Goal: Information Seeking & Learning: Learn about a topic

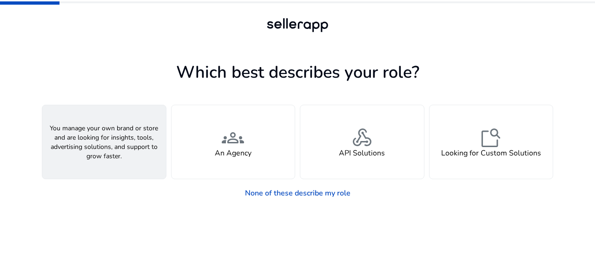
click at [109, 141] on span "person" at bounding box center [104, 137] width 22 height 22
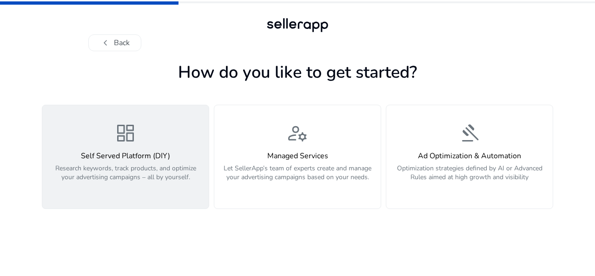
click at [160, 158] on h4 "Self Served Platform (DIY)" at bounding box center [125, 156] width 155 height 9
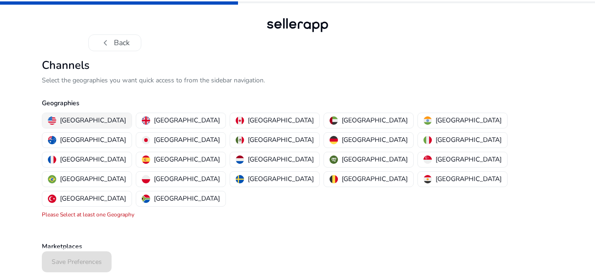
click at [86, 121] on p "[GEOGRAPHIC_DATA]" at bounding box center [93, 120] width 66 height 10
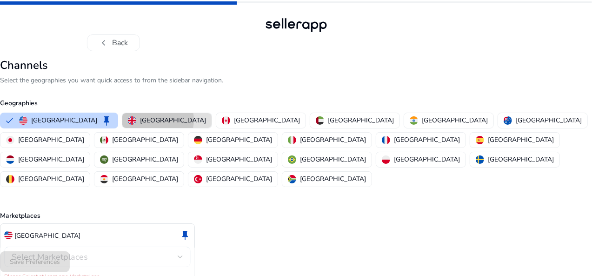
click at [167, 119] on p "[GEOGRAPHIC_DATA]" at bounding box center [173, 120] width 66 height 10
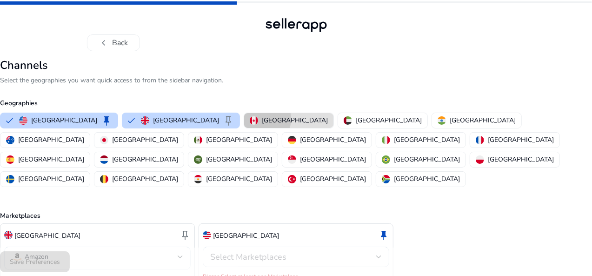
click at [254, 119] on div "[GEOGRAPHIC_DATA]" at bounding box center [289, 120] width 78 height 10
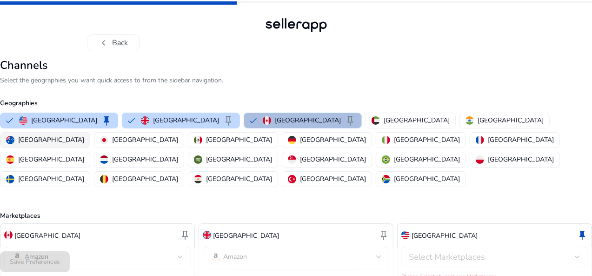
click at [84, 135] on p "[GEOGRAPHIC_DATA]" at bounding box center [51, 140] width 66 height 10
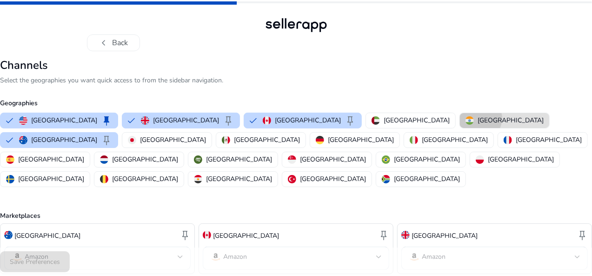
click at [477, 118] on p "[GEOGRAPHIC_DATA]" at bounding box center [510, 120] width 66 height 10
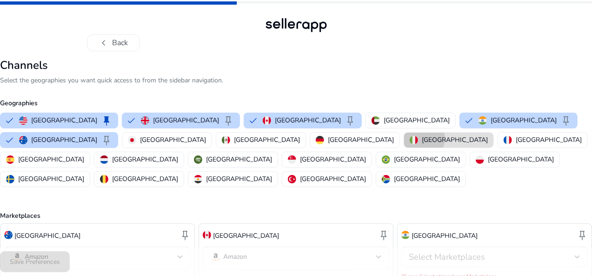
click at [422, 138] on p "[GEOGRAPHIC_DATA]" at bounding box center [455, 140] width 66 height 10
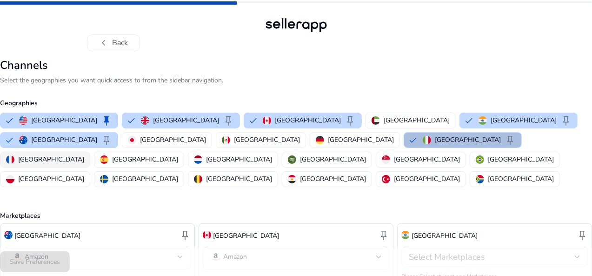
click at [14, 155] on img "button" at bounding box center [10, 159] width 8 height 8
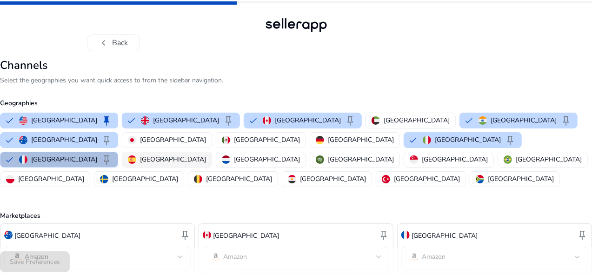
click at [136, 155] on img "button" at bounding box center [132, 159] width 8 height 8
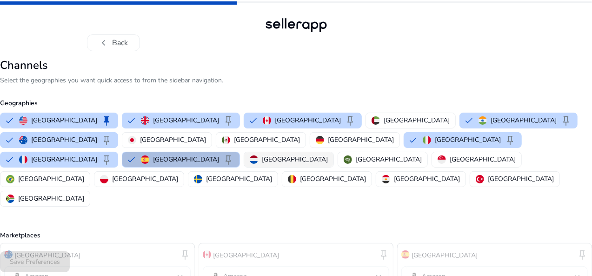
click at [258, 155] on img "button" at bounding box center [254, 159] width 8 height 8
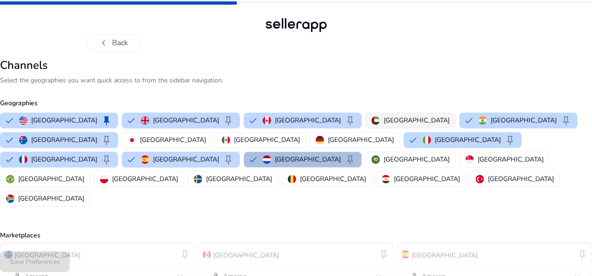
click at [366, 126] on button "[GEOGRAPHIC_DATA]" at bounding box center [410, 120] width 89 height 15
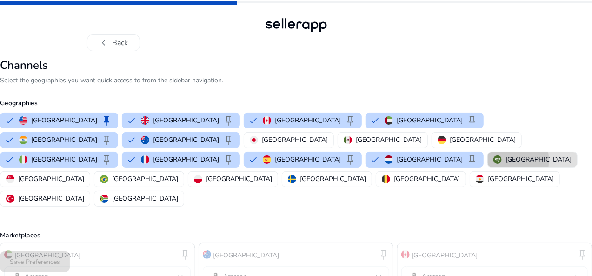
click at [505, 159] on p "[GEOGRAPHIC_DATA]" at bounding box center [538, 159] width 66 height 10
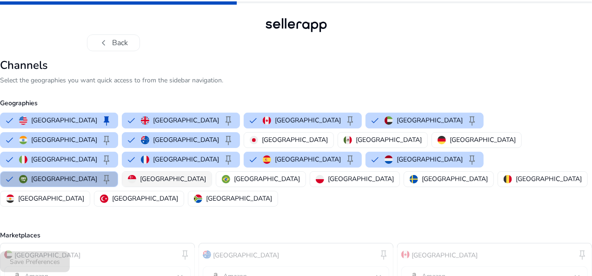
drag, startPoint x: 251, startPoint y: 159, endPoint x: 269, endPoint y: 160, distance: 17.8
click at [206, 174] on p "[GEOGRAPHIC_DATA]" at bounding box center [173, 179] width 66 height 10
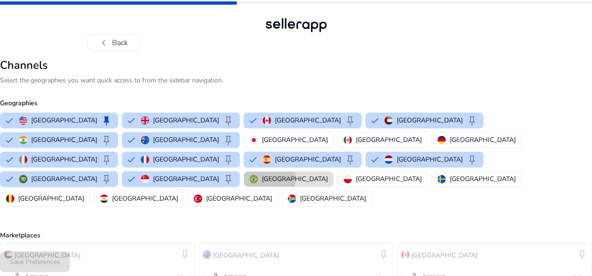
click at [328, 174] on p "[GEOGRAPHIC_DATA]" at bounding box center [295, 179] width 66 height 10
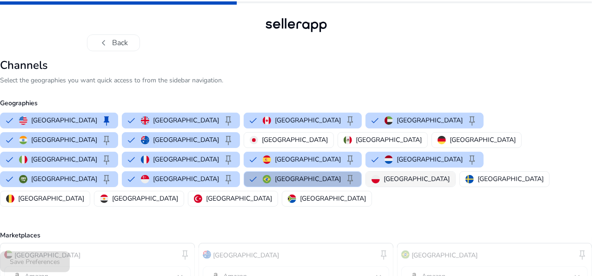
click at [405, 174] on p "Poland" at bounding box center [417, 179] width 66 height 10
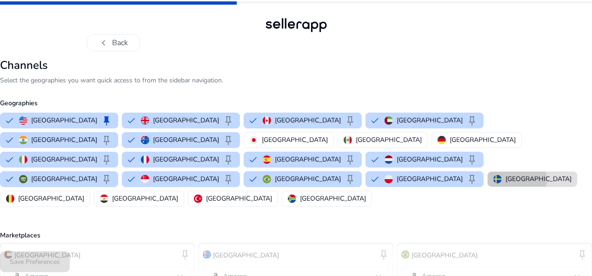
click at [505, 174] on p "Sweden" at bounding box center [538, 179] width 66 height 10
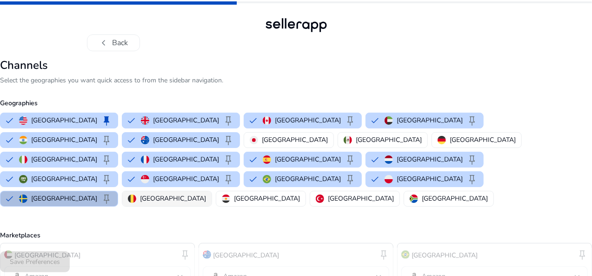
click at [140, 193] on p "Belgium" at bounding box center [173, 198] width 66 height 10
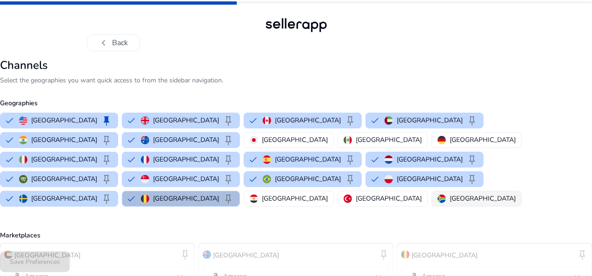
click at [450, 193] on p "South Africa" at bounding box center [483, 198] width 66 height 10
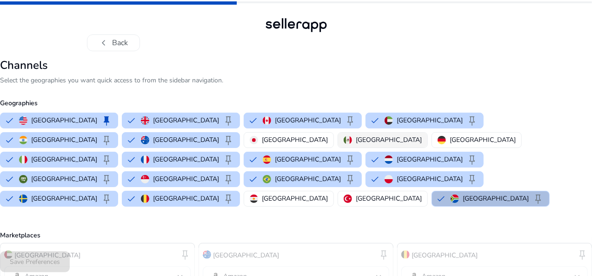
click at [344, 144] on div "Mexico" at bounding box center [383, 140] width 78 height 10
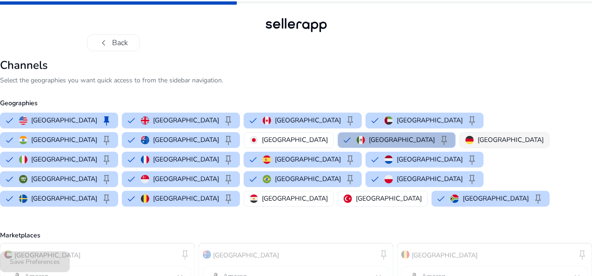
click at [477, 143] on p "Germany" at bounding box center [510, 140] width 66 height 10
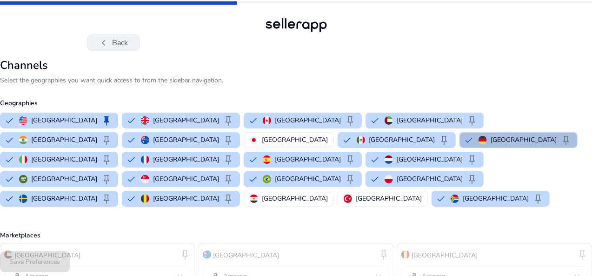
click at [113, 40] on button "chevron_left Back" at bounding box center [113, 42] width 53 height 17
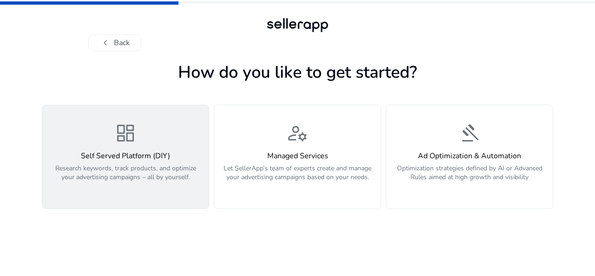
click at [142, 152] on h4 "Self Served Platform (DIY)" at bounding box center [125, 156] width 155 height 9
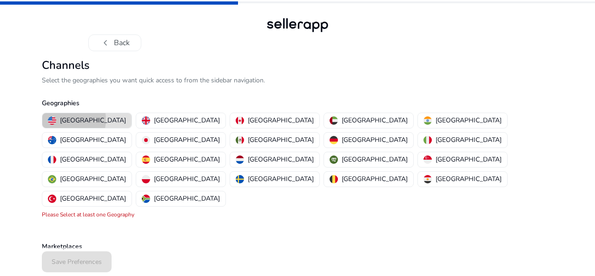
click at [66, 119] on p "United States" at bounding box center [93, 120] width 66 height 10
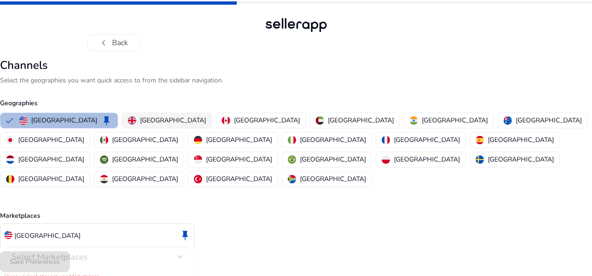
click at [179, 120] on p "United Kingdom" at bounding box center [173, 120] width 66 height 10
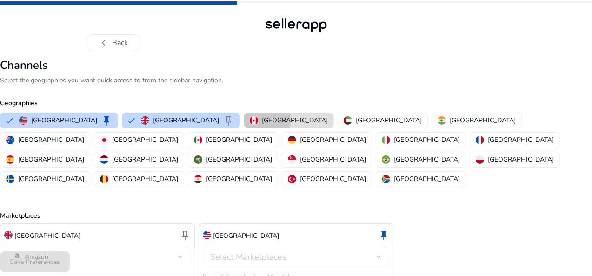
click at [250, 119] on img "button" at bounding box center [254, 120] width 8 height 8
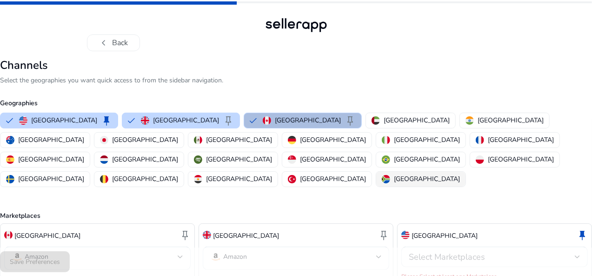
click at [394, 174] on p "South Africa" at bounding box center [427, 179] width 66 height 10
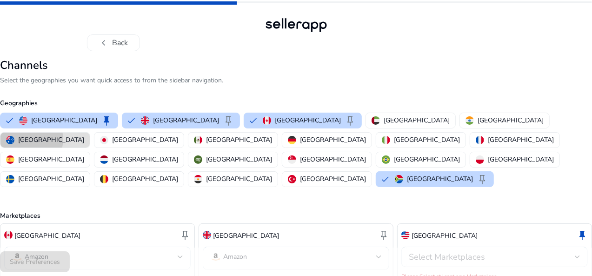
click at [84, 135] on p "Australia" at bounding box center [51, 140] width 66 height 10
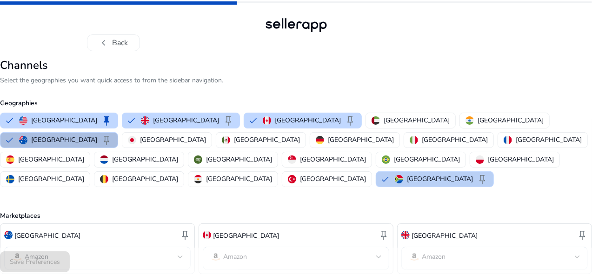
scroll to position [78, 0]
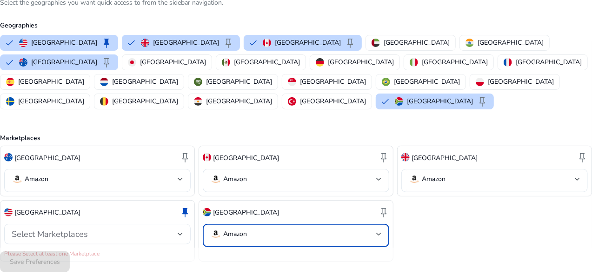
click at [247, 230] on p "Amazon" at bounding box center [235, 234] width 24 height 8
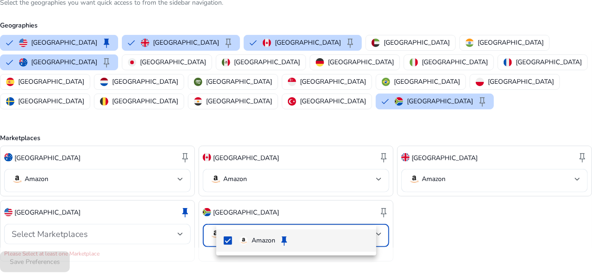
click at [256, 239] on p "Amazon" at bounding box center [263, 240] width 24 height 10
click at [151, 219] on div at bounding box center [296, 138] width 592 height 276
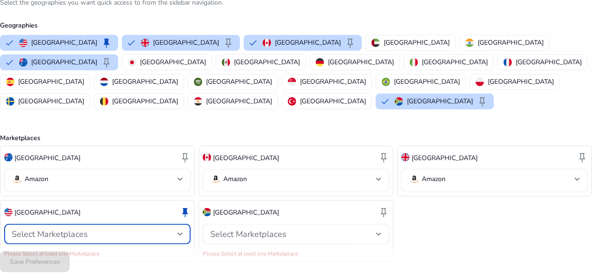
click at [151, 229] on div "Select Marketplaces" at bounding box center [95, 234] width 166 height 10
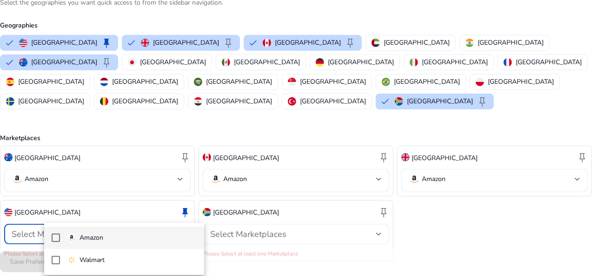
click at [108, 238] on span "Amazon" at bounding box center [131, 237] width 129 height 10
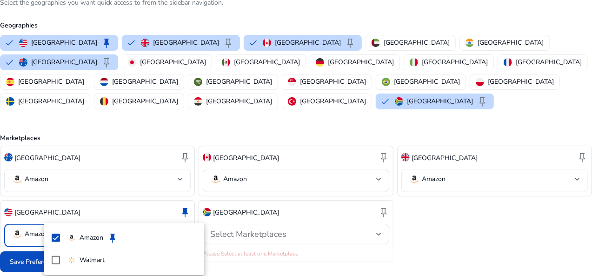
click at [240, 250] on div at bounding box center [296, 138] width 592 height 276
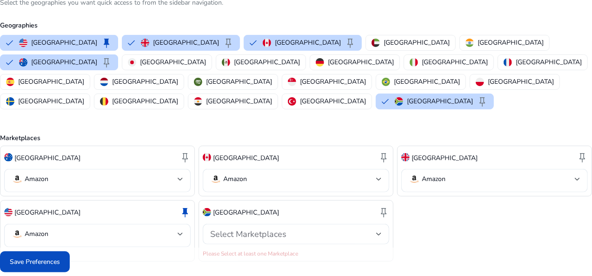
click at [57, 264] on span "Save Preferences" at bounding box center [35, 262] width 50 height 10
click at [423, 196] on div "Australia keep Amazon Canada keep Amazon United Kingdom keep Amazon United Stat…" at bounding box center [296, 204] width 592 height 116
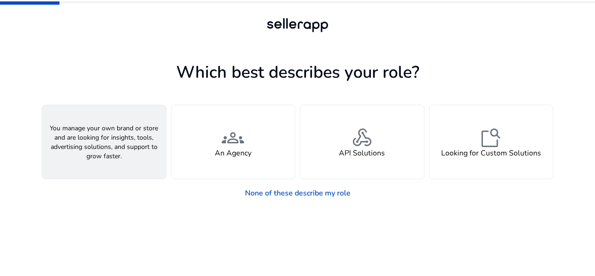
click at [108, 135] on span "person" at bounding box center [104, 137] width 22 height 22
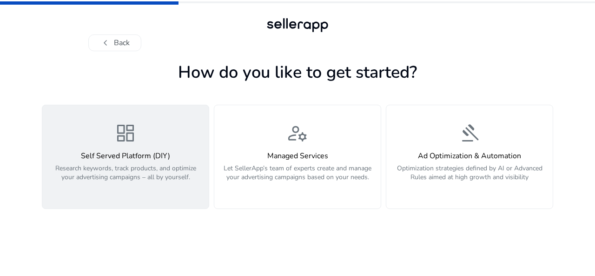
click at [134, 150] on div "dashboard Self Served Platform (DIY) Research keywords, track products, and opt…" at bounding box center [125, 157] width 155 height 70
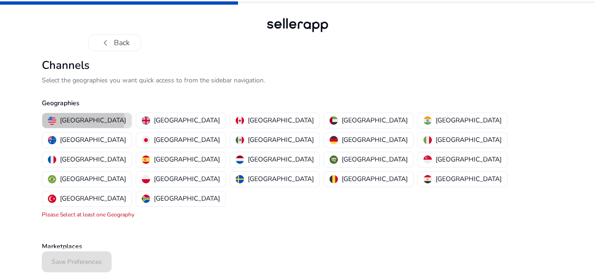
click at [83, 119] on p "[GEOGRAPHIC_DATA]" at bounding box center [93, 120] width 66 height 10
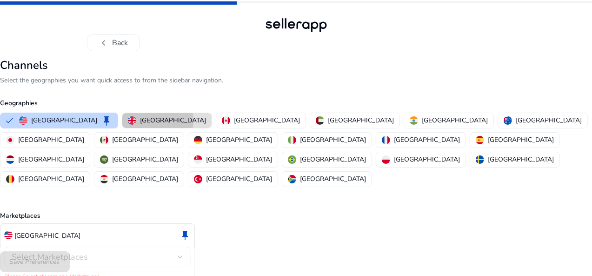
click at [167, 120] on p "[GEOGRAPHIC_DATA]" at bounding box center [173, 120] width 66 height 10
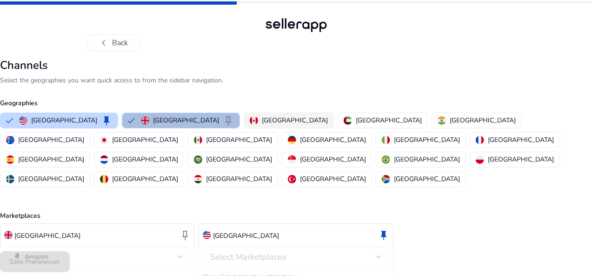
click at [262, 116] on p "[GEOGRAPHIC_DATA]" at bounding box center [295, 120] width 66 height 10
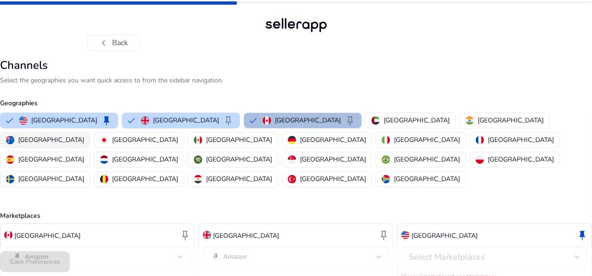
click at [84, 135] on p "[GEOGRAPHIC_DATA]" at bounding box center [51, 140] width 66 height 10
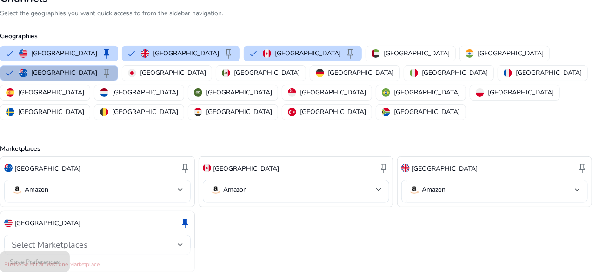
scroll to position [78, 0]
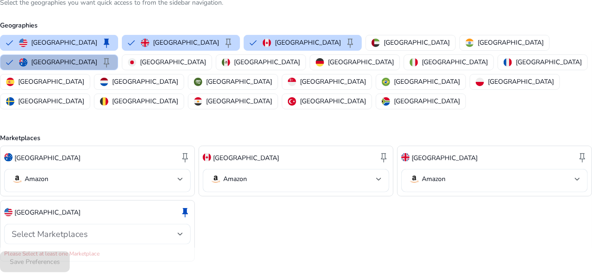
click at [88, 228] on span "Select Marketplaces" at bounding box center [50, 233] width 76 height 11
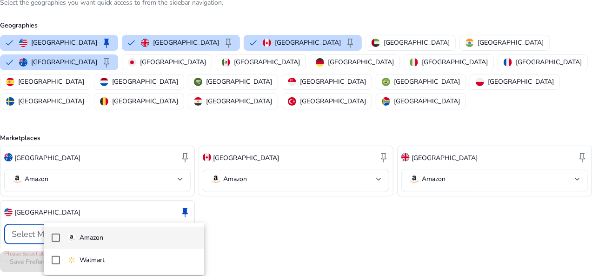
click at [119, 240] on span "Amazon" at bounding box center [131, 237] width 129 height 10
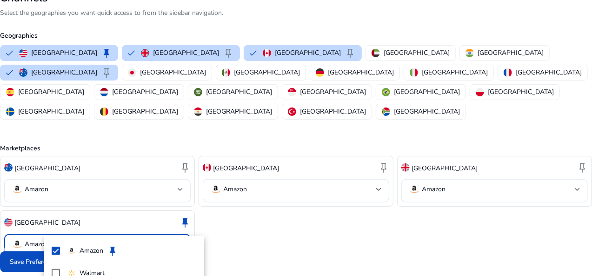
click at [264, 209] on div at bounding box center [296, 138] width 592 height 276
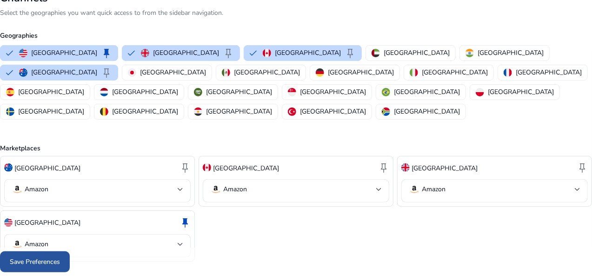
click at [60, 262] on span "Save Preferences" at bounding box center [35, 262] width 50 height 10
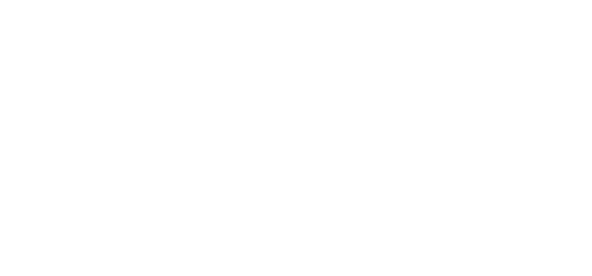
scroll to position [0, 0]
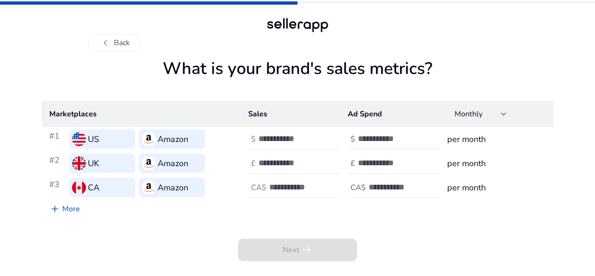
click at [270, 139] on input "number" at bounding box center [289, 138] width 63 height 10
type input "*"
click at [358, 135] on input "number" at bounding box center [389, 138] width 63 height 10
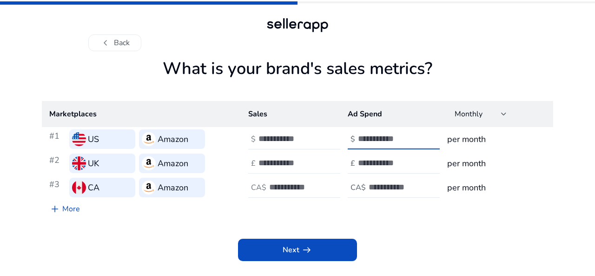
type input "*"
click at [278, 156] on div at bounding box center [300, 163] width 84 height 20
type input "*"
click at [393, 159] on input "number" at bounding box center [389, 163] width 63 height 10
type input "*"
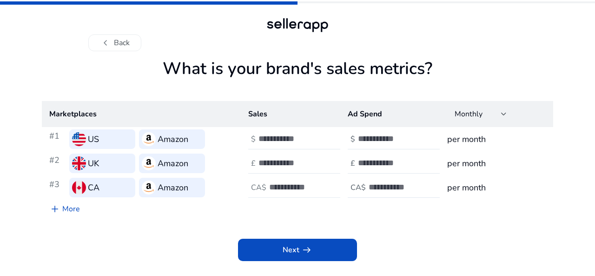
click at [302, 179] on div at bounding box center [311, 187] width 84 height 20
type input "*"
click at [371, 185] on input "number" at bounding box center [400, 187] width 63 height 10
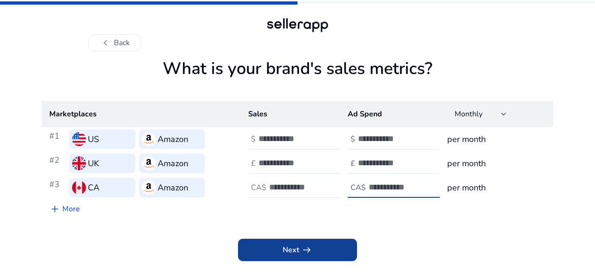
type input "*"
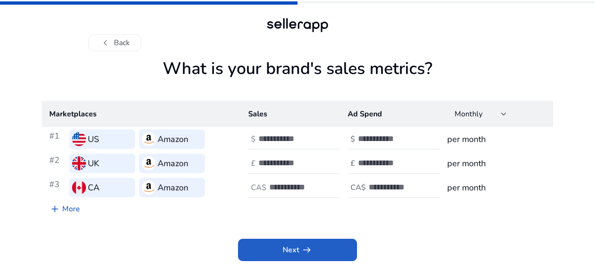
click at [300, 242] on span at bounding box center [297, 249] width 119 height 22
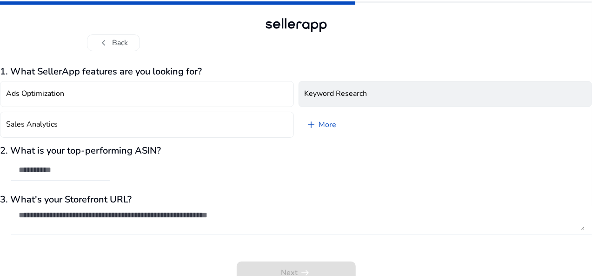
click at [341, 93] on h4 "Keyword Research" at bounding box center [335, 93] width 63 height 9
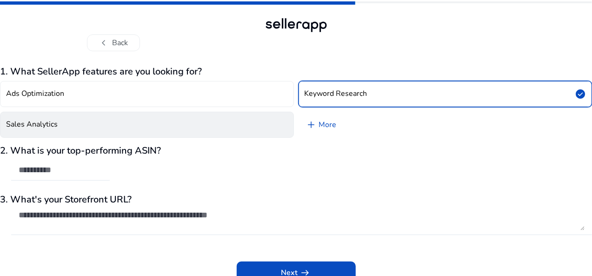
click at [121, 131] on button "Sales Analytics" at bounding box center [147, 125] width 294 height 26
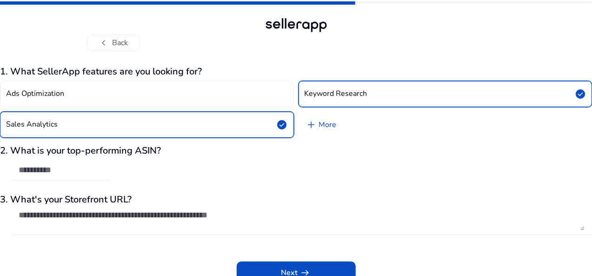
click at [102, 168] on input "text" at bounding box center [61, 170] width 84 height 10
click at [111, 211] on textarea at bounding box center [302, 220] width 566 height 20
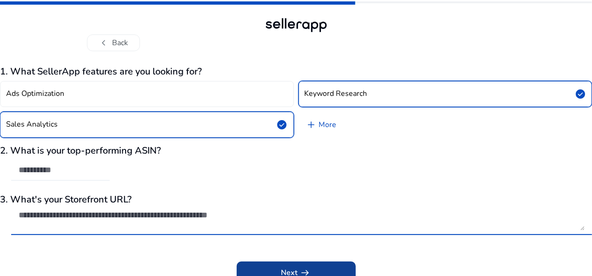
click at [289, 266] on span at bounding box center [296, 272] width 119 height 22
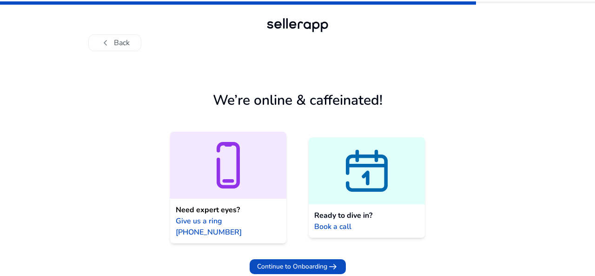
click at [329, 261] on span "arrow_right_alt" at bounding box center [332, 266] width 11 height 11
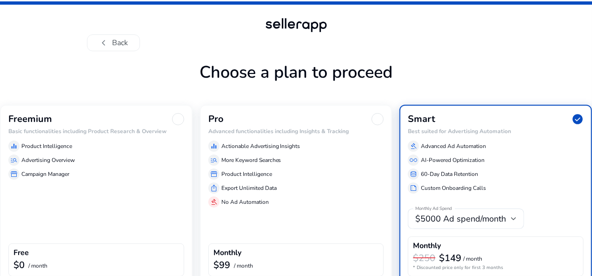
click at [139, 134] on h6 "Basic functionalities including Product Research & Overview" at bounding box center [96, 131] width 176 height 7
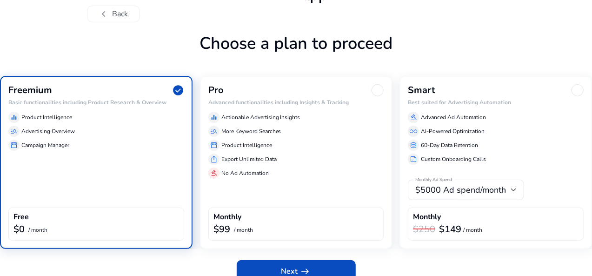
scroll to position [42, 0]
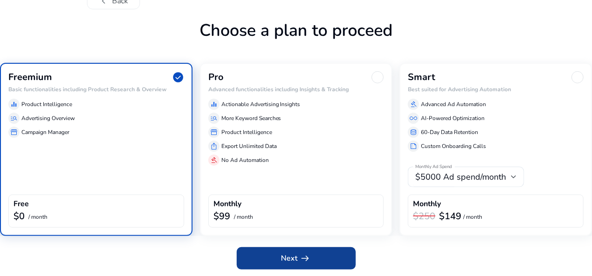
click at [294, 261] on span "Next arrow_right_alt" at bounding box center [296, 257] width 30 height 11
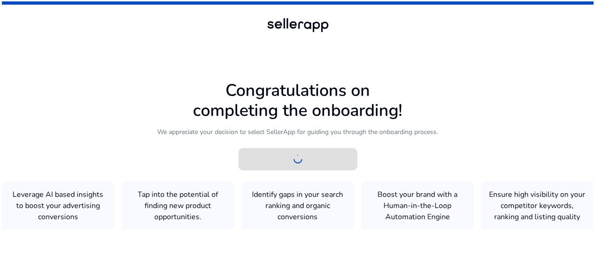
scroll to position [0, 0]
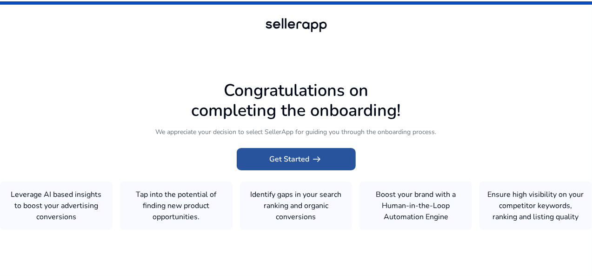
click at [284, 155] on span "Get Started arrow_right_alt" at bounding box center [296, 158] width 53 height 11
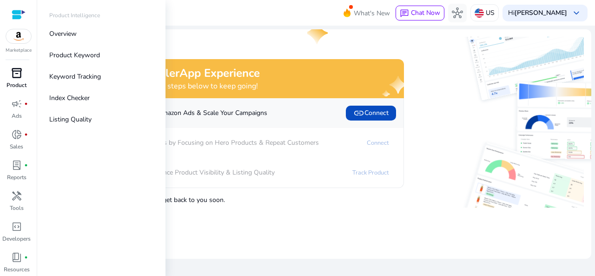
click at [10, 81] on p "Product" at bounding box center [17, 85] width 20 height 8
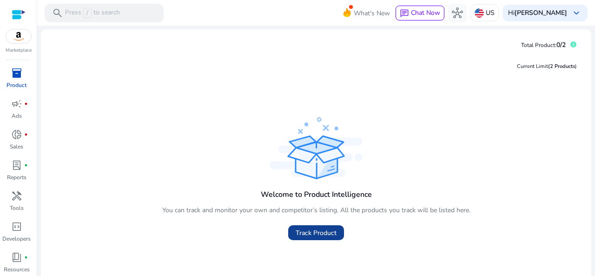
click at [316, 233] on span "Track Product" at bounding box center [316, 233] width 41 height 10
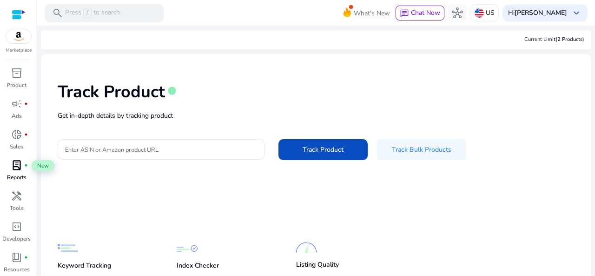
click at [19, 164] on span "lab_profile" at bounding box center [16, 164] width 11 height 11
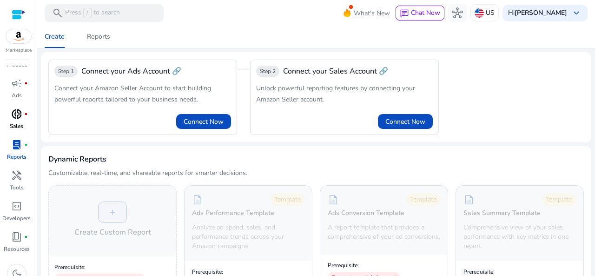
scroll to position [31, 0]
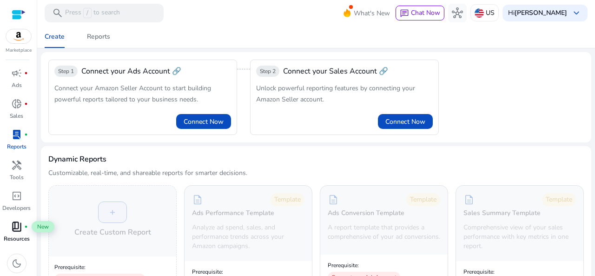
click at [16, 226] on span "book_4" at bounding box center [16, 226] width 11 height 11
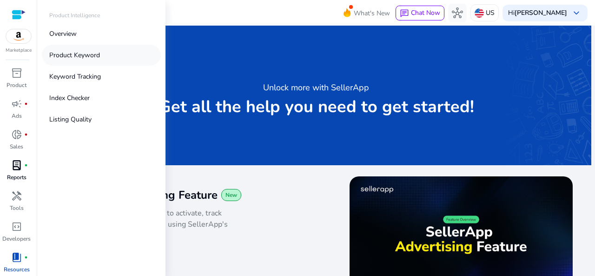
click at [73, 54] on p "Product Keyword" at bounding box center [74, 55] width 51 height 10
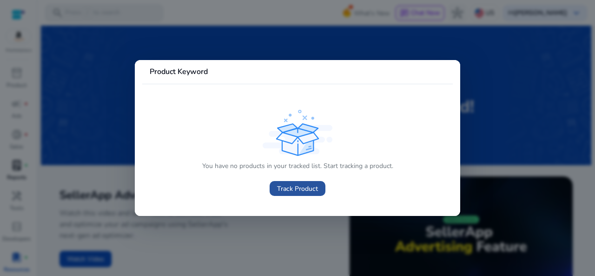
click at [298, 190] on span "Track Product" at bounding box center [297, 189] width 41 height 10
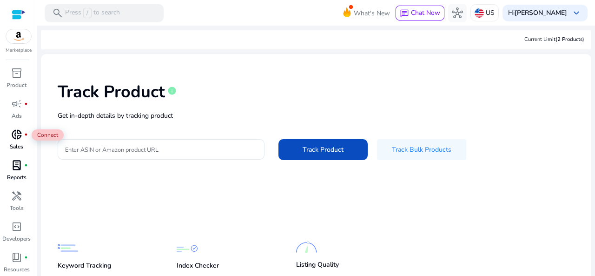
click at [15, 139] on span "donut_small" at bounding box center [16, 134] width 11 height 11
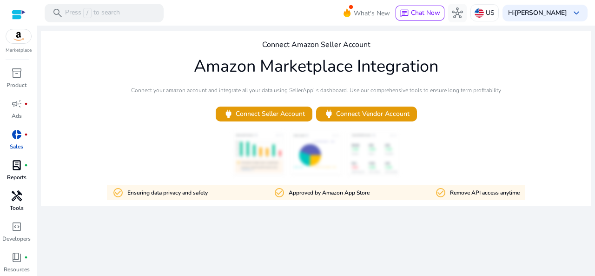
click at [17, 196] on span "handyman" at bounding box center [16, 195] width 11 height 11
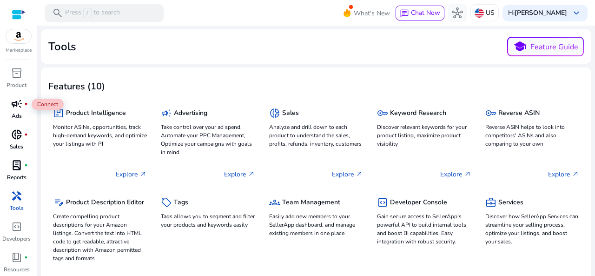
click at [12, 106] on span "campaign" at bounding box center [16, 103] width 11 height 11
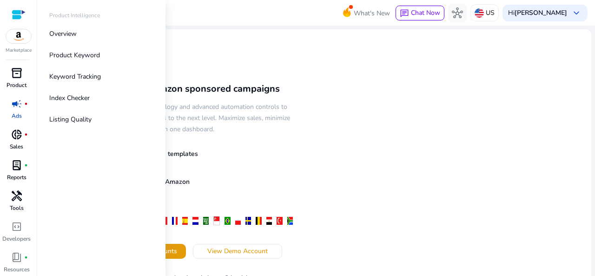
click at [15, 79] on span "inventory_2" at bounding box center [16, 72] width 11 height 11
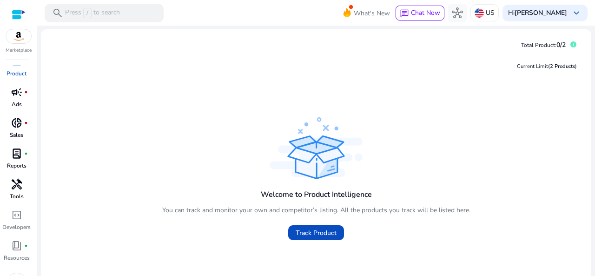
scroll to position [31, 0]
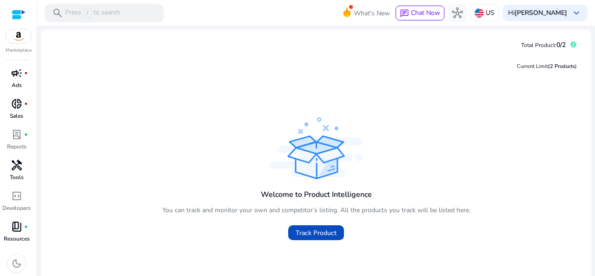
click at [11, 226] on span "book_4" at bounding box center [16, 226] width 11 height 11
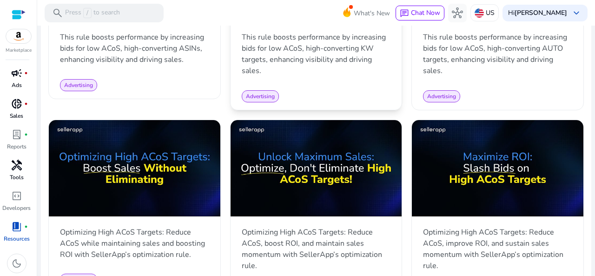
scroll to position [790, 0]
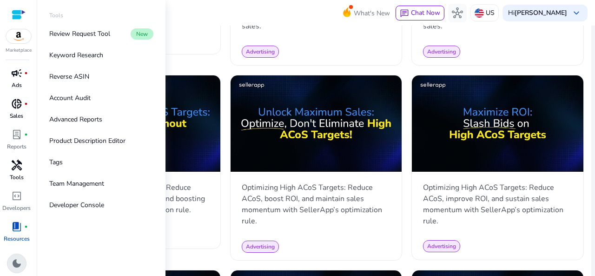
drag, startPoint x: 13, startPoint y: 259, endPoint x: 18, endPoint y: 252, distance: 9.0
click at [13, 259] on span "dark_mode" at bounding box center [16, 263] width 11 height 11
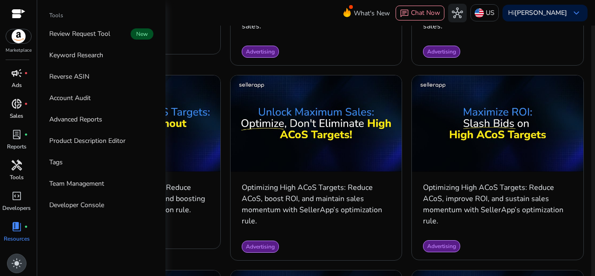
click at [15, 261] on span "light_mode" at bounding box center [16, 263] width 11 height 11
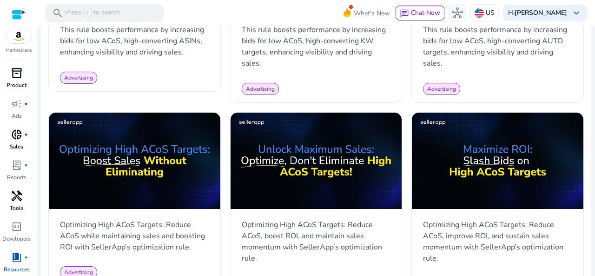
scroll to position [697, 0]
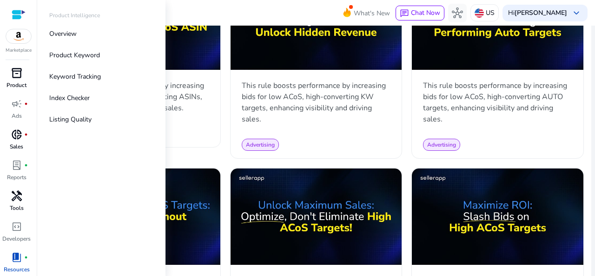
click at [13, 78] on span "inventory_2" at bounding box center [16, 72] width 11 height 11
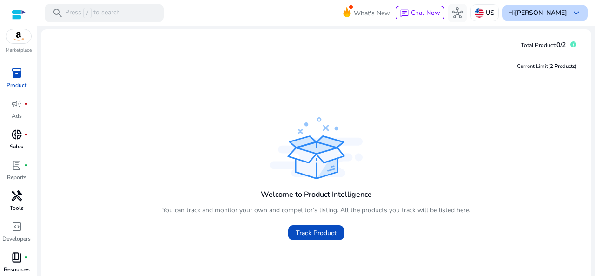
click at [560, 9] on b "[PERSON_NAME]" at bounding box center [541, 12] width 53 height 9
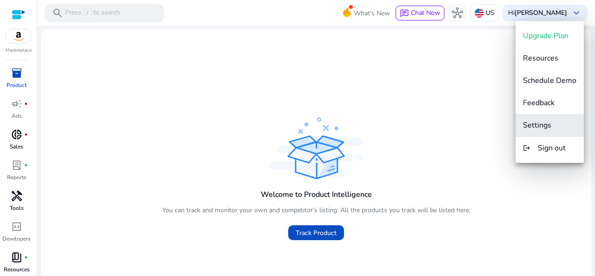
click at [539, 126] on span "Settings" at bounding box center [537, 125] width 28 height 10
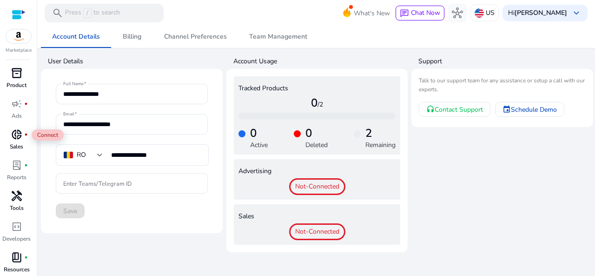
click at [20, 134] on span "donut_small" at bounding box center [16, 134] width 11 height 11
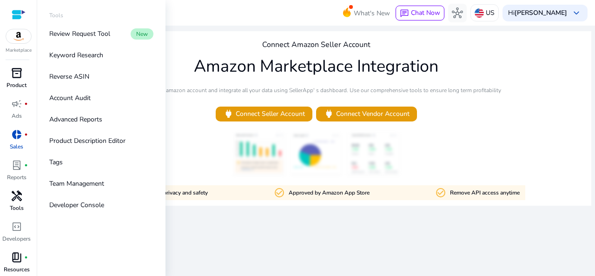
scroll to position [31, 0]
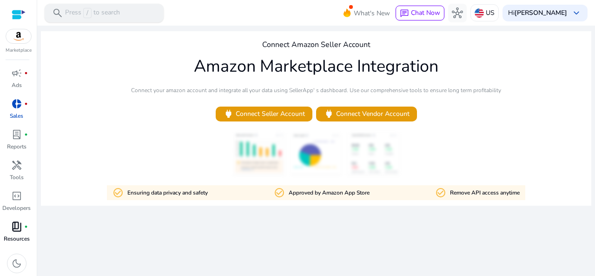
click at [94, 8] on p "Press / to search" at bounding box center [92, 13] width 55 height 10
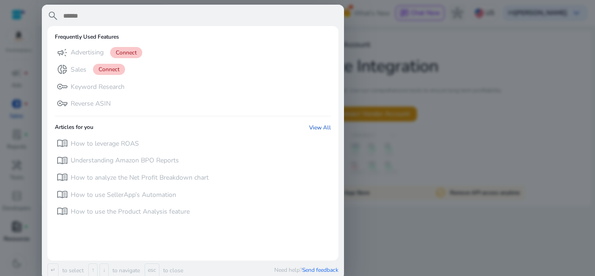
type input "**********"
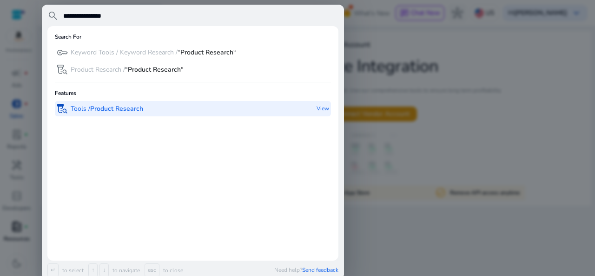
click at [123, 110] on b "Product Research" at bounding box center [116, 108] width 53 height 9
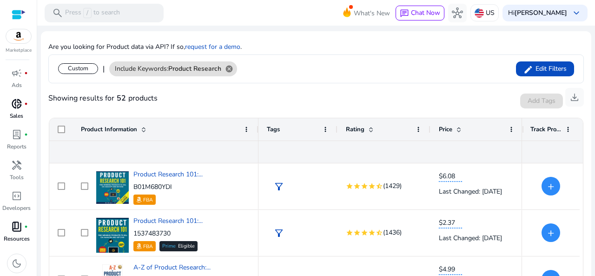
scroll to position [128, 0]
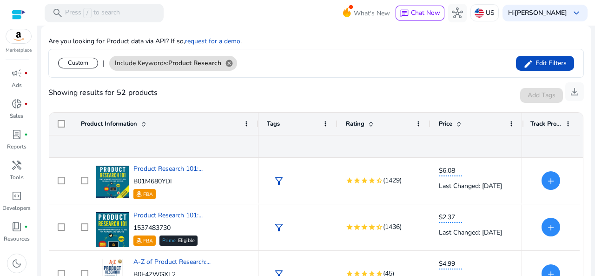
scroll to position [99, 0]
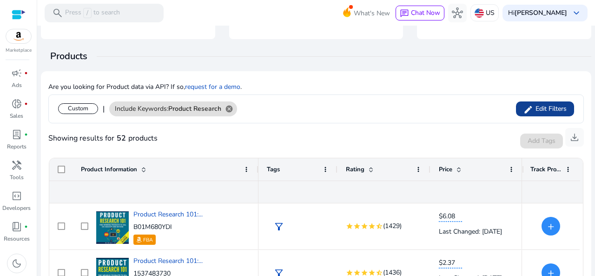
click at [536, 108] on span "Edit Filters" at bounding box center [549, 108] width 33 height 9
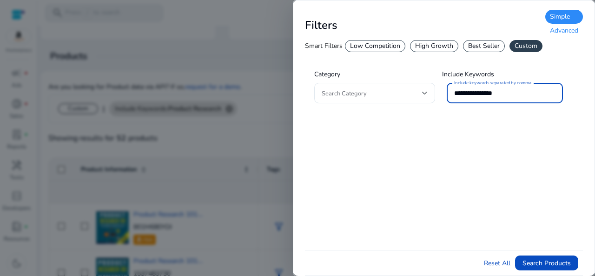
click at [470, 94] on input "**********" at bounding box center [504, 93] width 101 height 10
click at [470, 93] on input "**********" at bounding box center [504, 93] width 101 height 10
click at [523, 45] on div "Custom" at bounding box center [525, 46] width 33 height 12
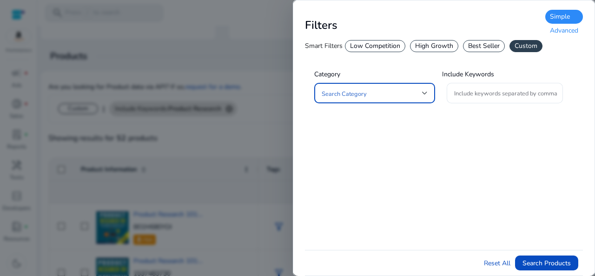
click at [367, 94] on span at bounding box center [372, 93] width 100 height 10
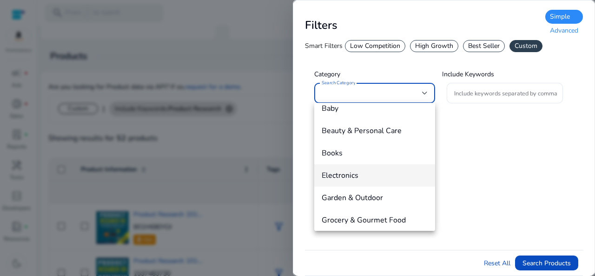
scroll to position [139, 0]
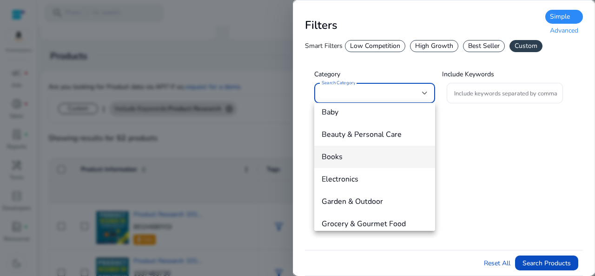
click at [342, 158] on span "Books" at bounding box center [375, 157] width 106 height 10
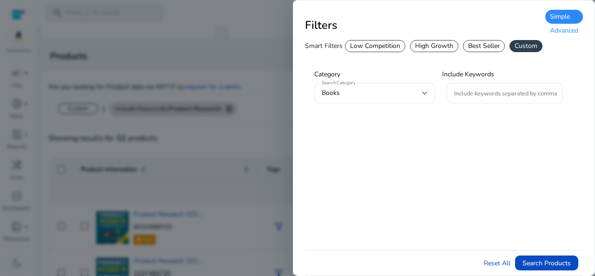
click at [377, 46] on div "Low Competition" at bounding box center [375, 46] width 60 height 12
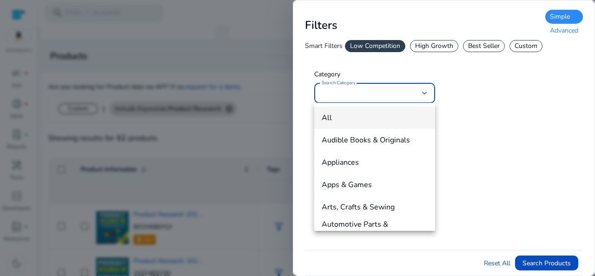
click at [323, 47] on div at bounding box center [297, 138] width 595 height 276
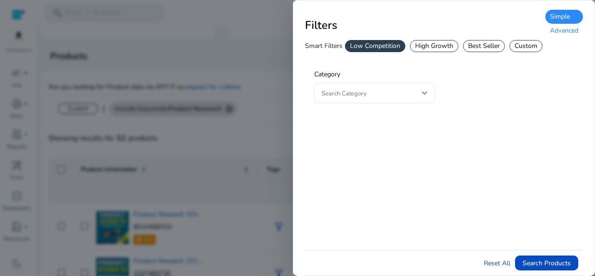
click at [344, 89] on span at bounding box center [372, 93] width 100 height 10
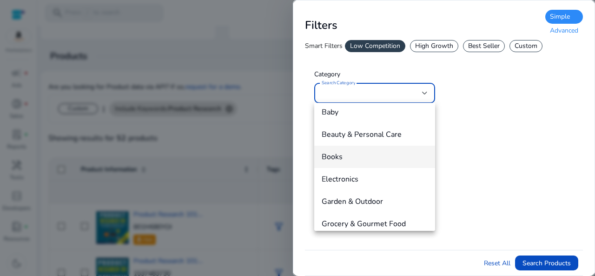
click at [349, 157] on span "Books" at bounding box center [375, 157] width 106 height 10
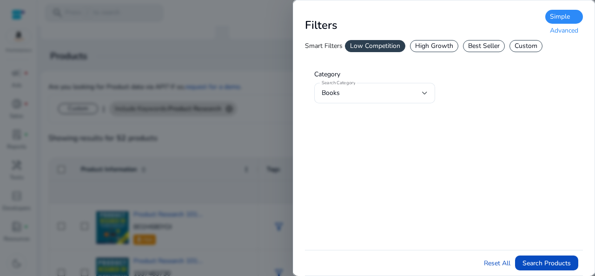
click at [565, 28] on div "Advanced" at bounding box center [564, 31] width 38 height 14
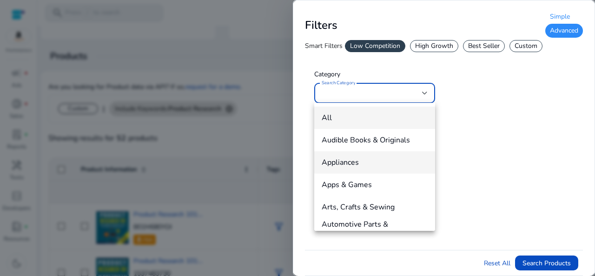
scroll to position [93, 0]
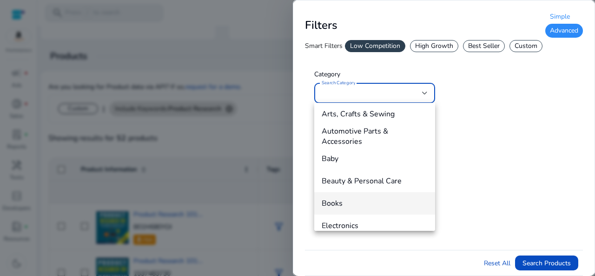
click at [351, 196] on mat-option "Books" at bounding box center [374, 203] width 121 height 22
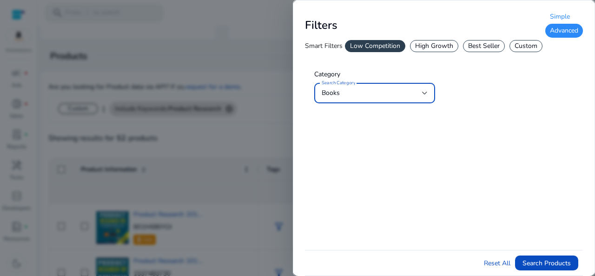
click at [528, 47] on div "Custom" at bounding box center [525, 46] width 33 height 12
type input "*"
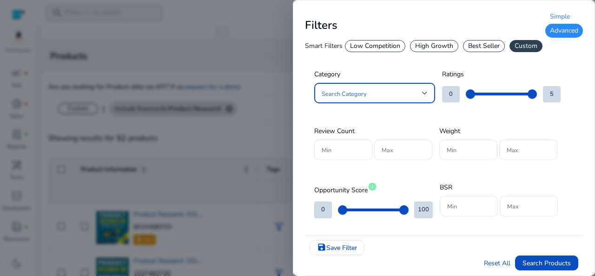
click at [367, 90] on span at bounding box center [372, 93] width 100 height 10
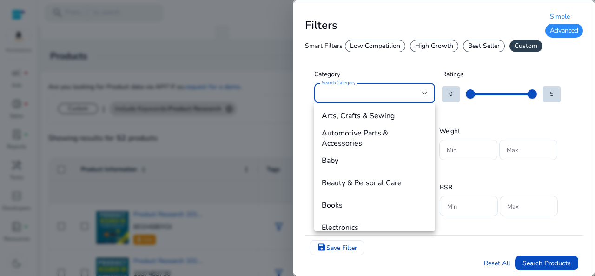
scroll to position [139, 0]
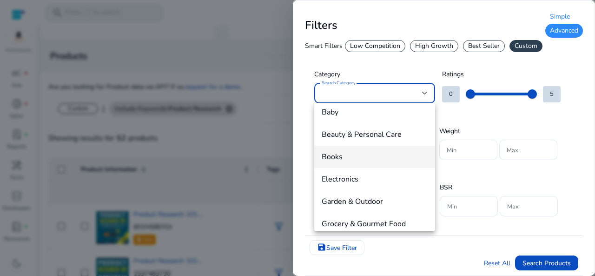
click at [342, 154] on span "Books" at bounding box center [375, 157] width 106 height 10
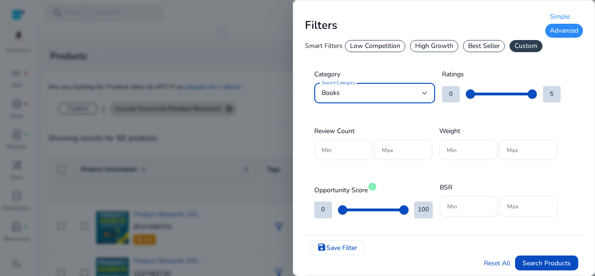
click at [331, 147] on input "Min" at bounding box center [343, 150] width 43 height 10
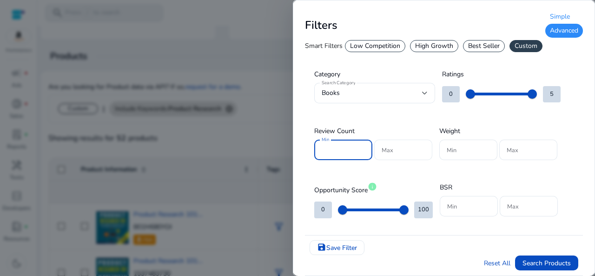
type input "*"
click at [390, 149] on input "Max" at bounding box center [403, 150] width 43 height 10
type input "**"
click at [463, 152] on input "Min" at bounding box center [468, 150] width 43 height 10
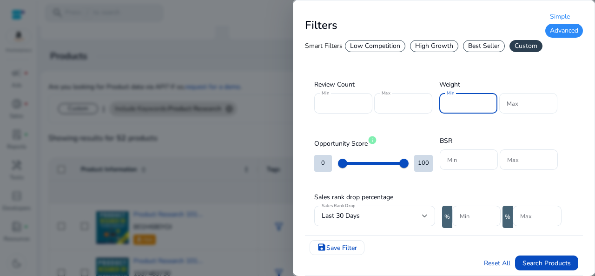
type input "*"
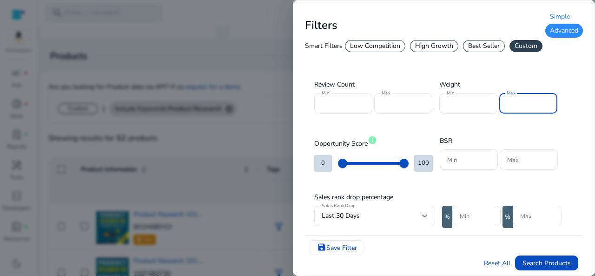
click at [525, 100] on input "Max" at bounding box center [528, 103] width 43 height 10
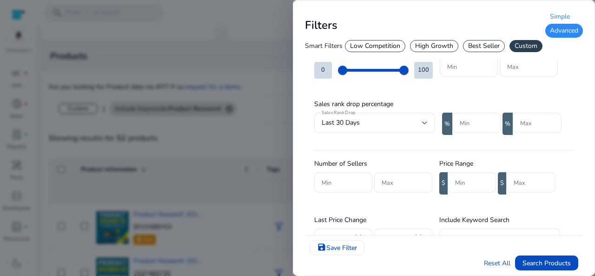
scroll to position [186, 0]
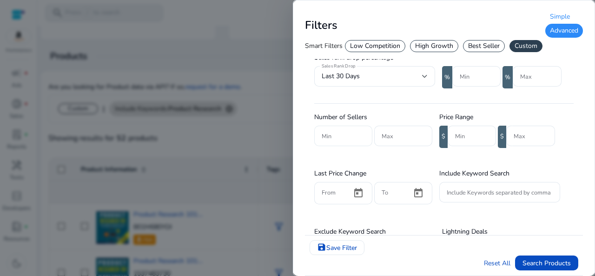
type input "*"
click at [338, 137] on input "Min" at bounding box center [343, 136] width 43 height 10
type input "*"
click at [396, 136] on input "Max" at bounding box center [403, 136] width 43 height 10
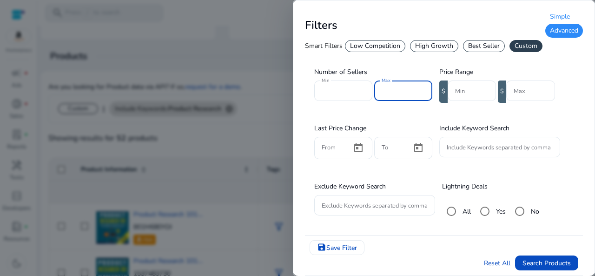
scroll to position [185, 0]
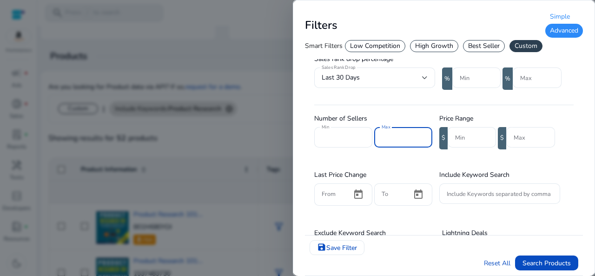
click at [385, 134] on input "**" at bounding box center [403, 137] width 43 height 10
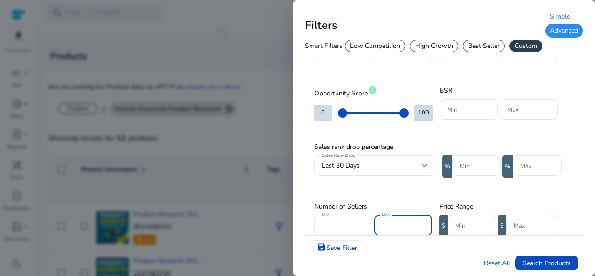
scroll to position [92, 0]
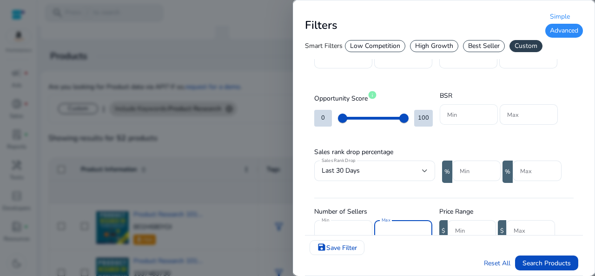
type input "**"
click at [449, 115] on input "Min" at bounding box center [468, 114] width 43 height 10
type input "***"
click at [509, 112] on input "Max" at bounding box center [528, 114] width 43 height 10
type input "*****"
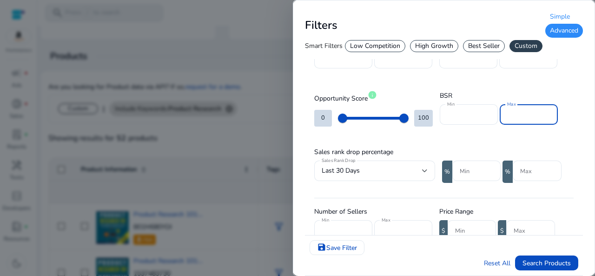
click at [428, 144] on div "Sales rank drop percentage Sales Rank Drop Last 30 Days % Min % Max" at bounding box center [437, 165] width 247 height 49
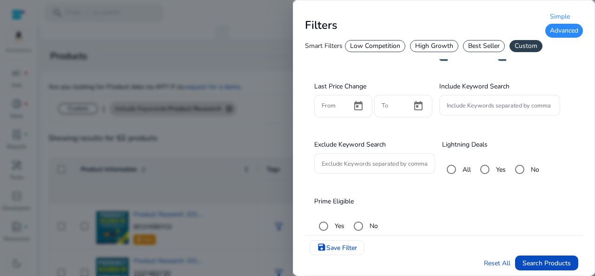
scroll to position [278, 0]
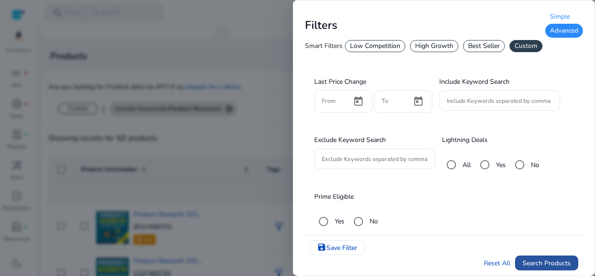
click at [540, 261] on span "Search Products" at bounding box center [547, 263] width 48 height 10
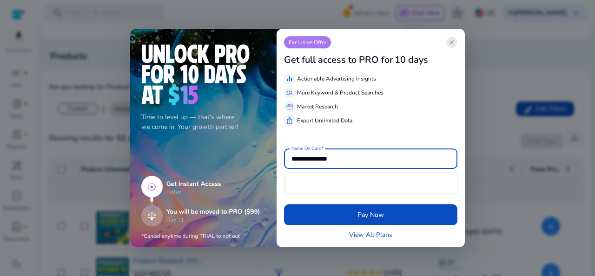
click at [452, 42] on span "close" at bounding box center [451, 42] width 7 height 7
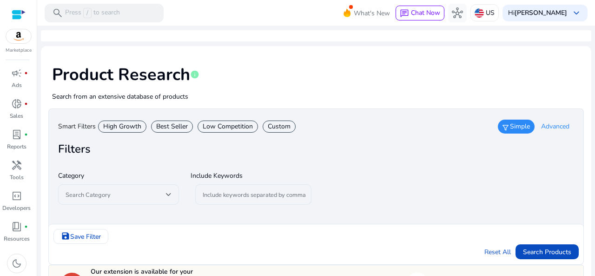
scroll to position [40, 0]
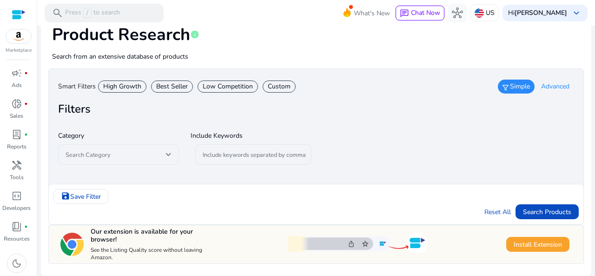
click at [152, 152] on span at bounding box center [116, 154] width 100 height 10
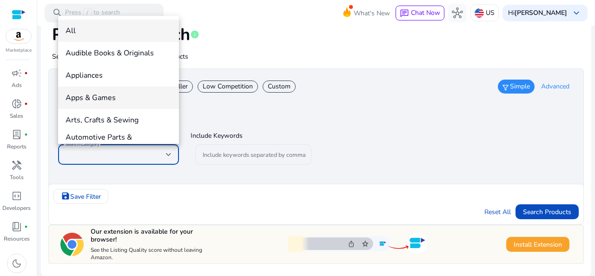
scroll to position [93, 0]
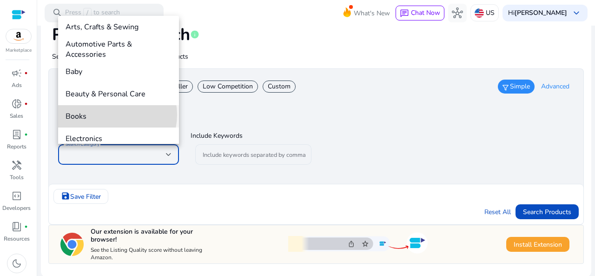
click at [110, 115] on span "Books" at bounding box center [119, 116] width 106 height 10
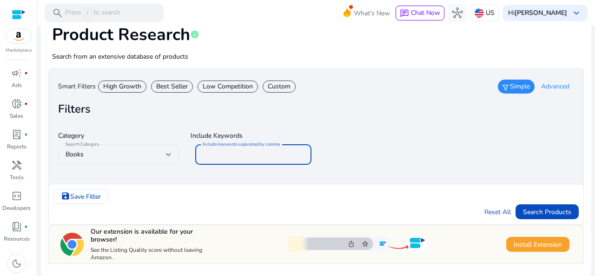
click at [212, 154] on input "Include keywords separated by comma" at bounding box center [253, 154] width 101 height 10
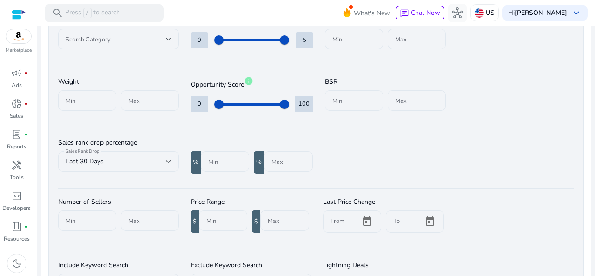
scroll to position [16, 0]
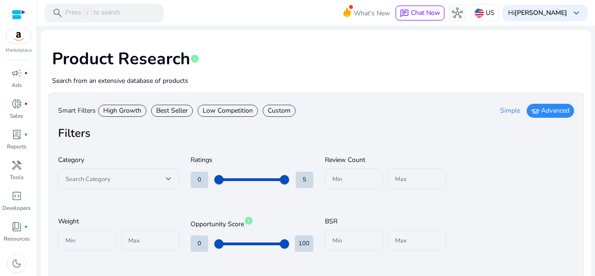
click at [175, 109] on div "Best Seller" at bounding box center [172, 111] width 42 height 12
type input "*"
type input "***"
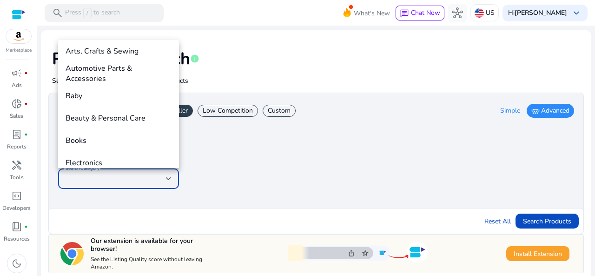
scroll to position [139, 0]
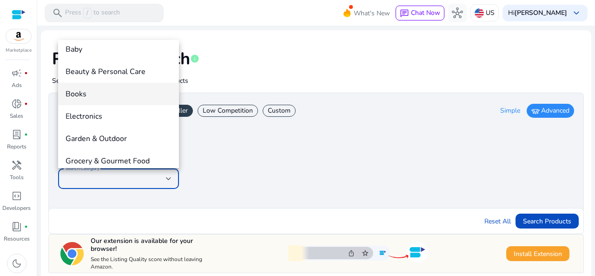
click at [111, 97] on span "Books" at bounding box center [119, 94] width 106 height 10
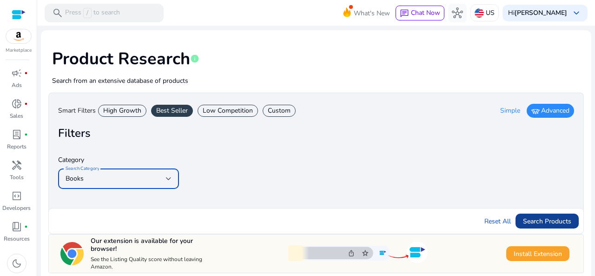
click at [538, 214] on span "submit" at bounding box center [547, 221] width 63 height 22
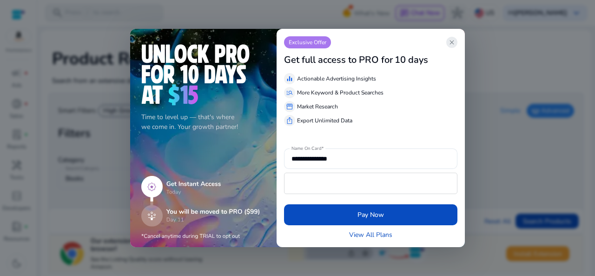
click at [453, 39] on span "close" at bounding box center [451, 42] width 7 height 7
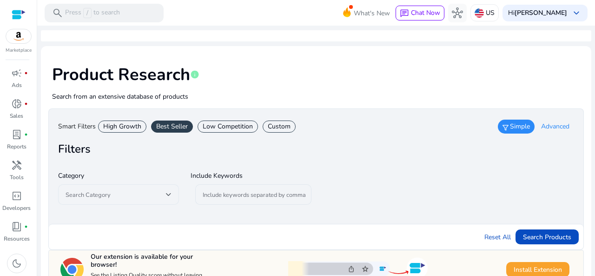
click at [163, 196] on span at bounding box center [116, 194] width 100 height 10
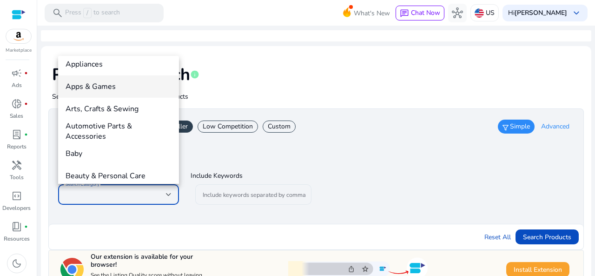
scroll to position [93, 0]
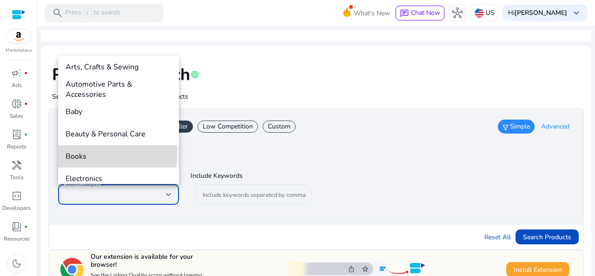
click at [93, 152] on span "Books" at bounding box center [119, 156] width 106 height 10
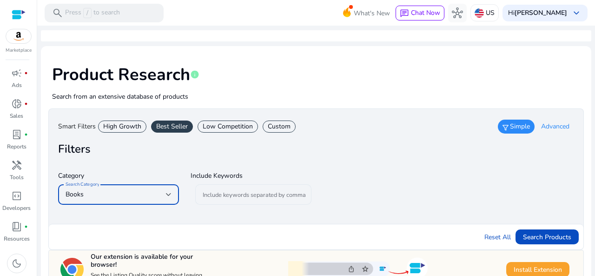
click at [204, 195] on input "Include keywords separated by comma" at bounding box center [253, 194] width 101 height 10
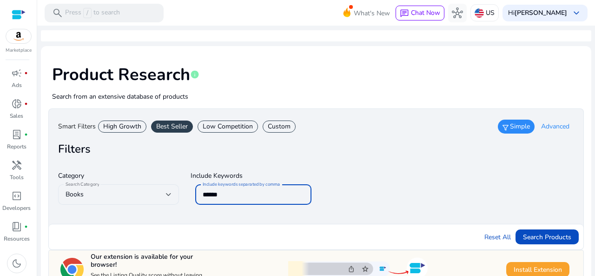
type input "******"
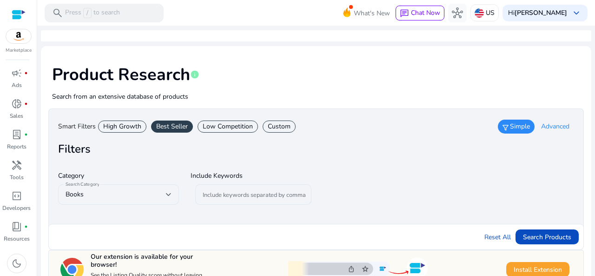
click at [233, 127] on div "Low Competition" at bounding box center [228, 126] width 60 height 12
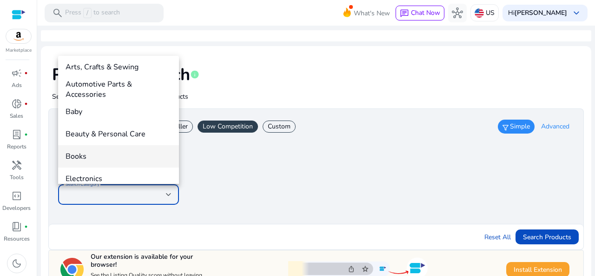
click at [105, 157] on span "Books" at bounding box center [119, 156] width 106 height 10
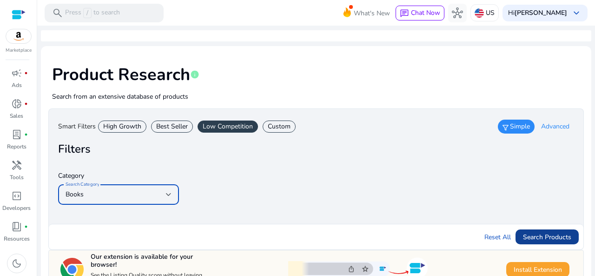
click at [539, 233] on span "Search Products" at bounding box center [547, 237] width 48 height 10
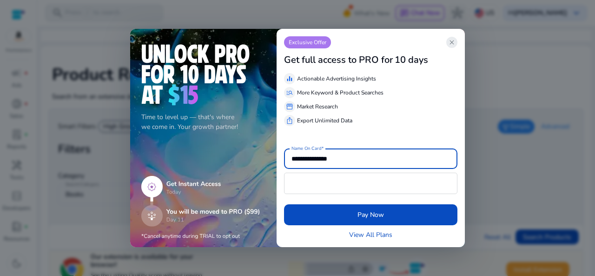
click at [450, 45] on span "close" at bounding box center [451, 42] width 7 height 7
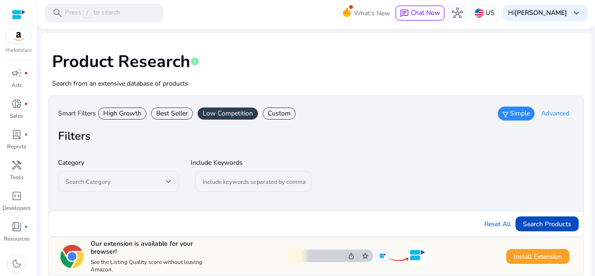
scroll to position [25, 0]
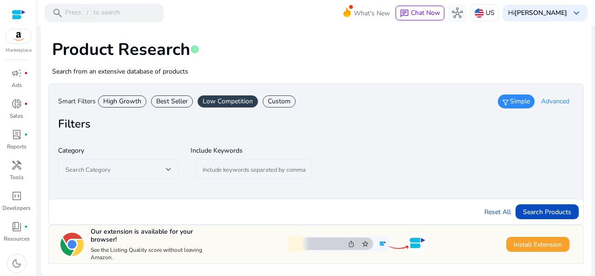
click at [156, 168] on span at bounding box center [116, 169] width 100 height 10
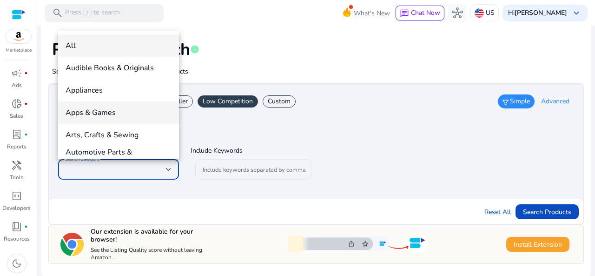
scroll to position [93, 0]
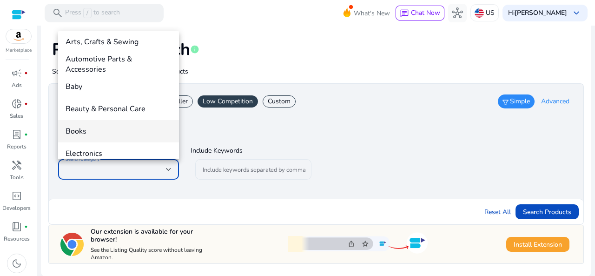
click at [98, 130] on span "Books" at bounding box center [119, 131] width 106 height 10
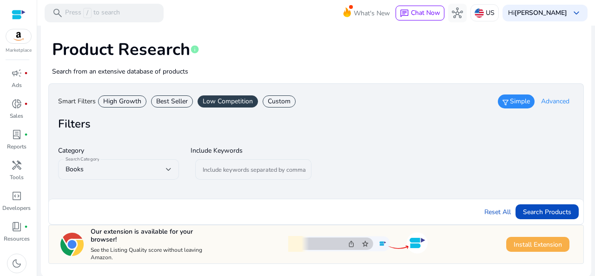
click at [522, 245] on span "Install Extension" at bounding box center [538, 244] width 48 height 10
click at [73, 104] on h3 "Smart Filters" at bounding box center [77, 101] width 38 height 9
click at [219, 170] on input "Include keywords separated by comma" at bounding box center [253, 169] width 101 height 10
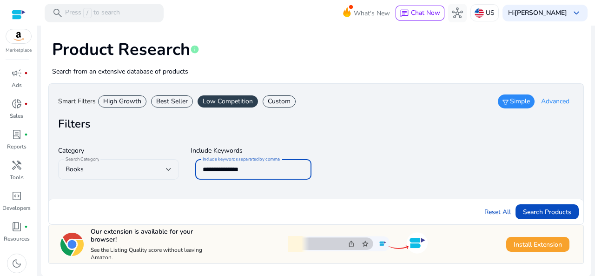
type input "**********"
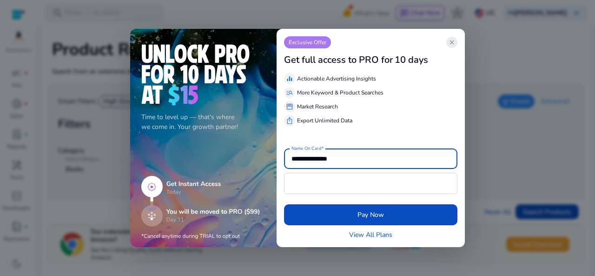
click at [451, 37] on app-icon "close" at bounding box center [451, 42] width 11 height 11
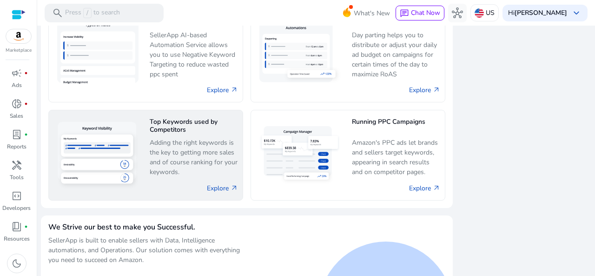
scroll to position [604, 0]
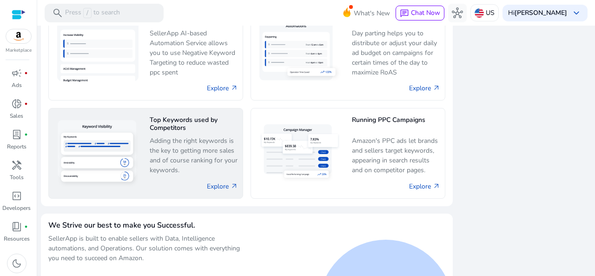
click at [177, 156] on p "Adding the right keywords is the key to getting more sales and of course rankin…" at bounding box center [194, 156] width 89 height 40
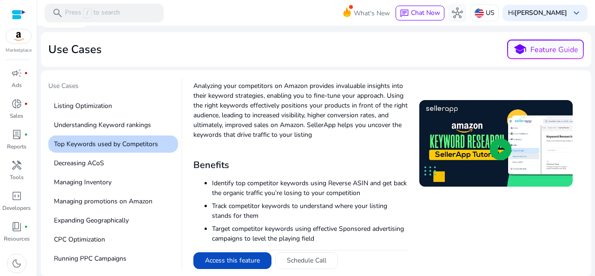
scroll to position [33, 0]
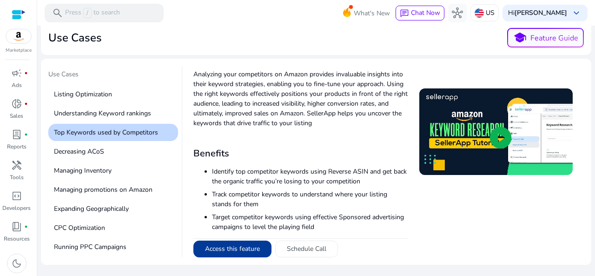
click at [227, 248] on button "Access this feature" at bounding box center [232, 248] width 78 height 17
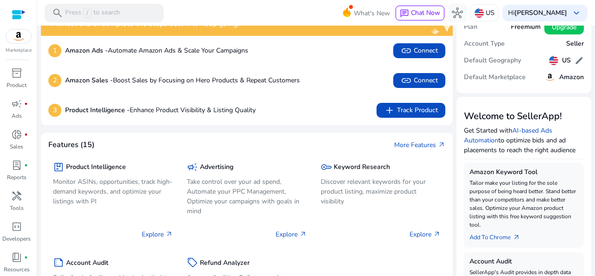
scroll to position [46, 0]
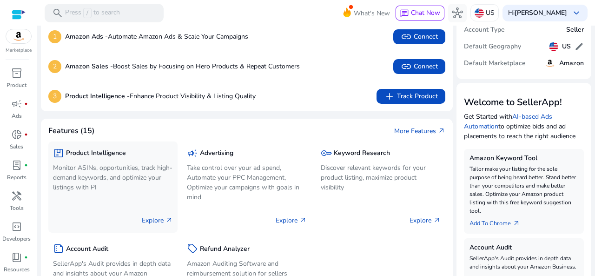
click at [101, 172] on p "Monitor ASINs, opportunities, track high-demand keywords, and optimize your lis…" at bounding box center [113, 177] width 120 height 29
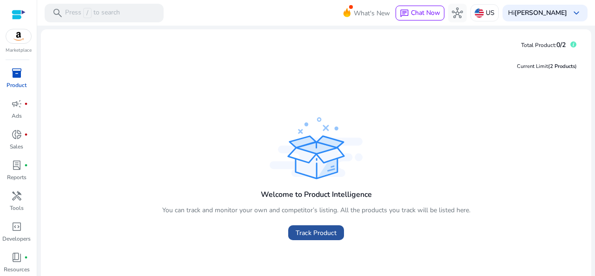
click at [308, 232] on span "Track Product" at bounding box center [316, 233] width 41 height 10
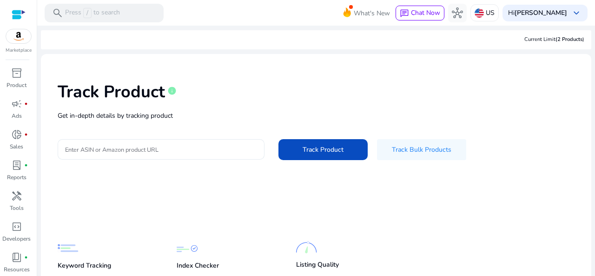
click at [122, 150] on input "Enter ASIN or Amazon product URL" at bounding box center [161, 149] width 192 height 10
click at [191, 142] on div at bounding box center [161, 149] width 192 height 20
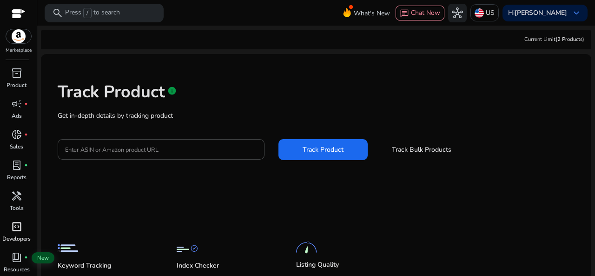
scroll to position [31, 0]
click at [18, 261] on span "light_mode" at bounding box center [16, 263] width 11 height 11
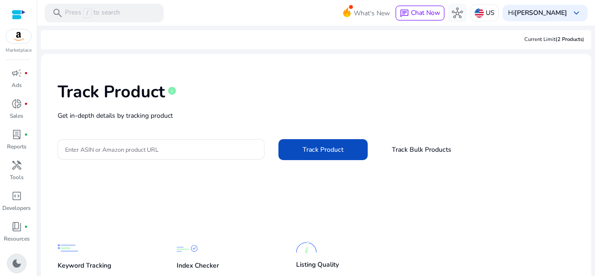
click at [19, 260] on span "dark_mode" at bounding box center [16, 263] width 11 height 11
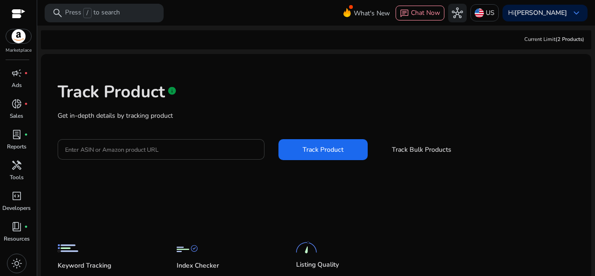
click at [193, 149] on input "Enter ASIN or Amazon product URL" at bounding box center [161, 149] width 192 height 10
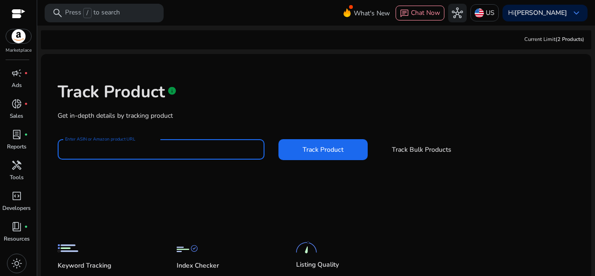
scroll to position [0, 0]
paste input "**********"
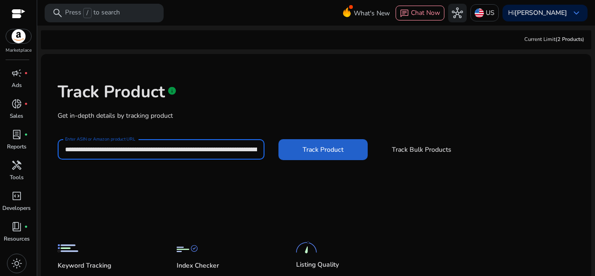
scroll to position [0, 271]
type input "**********"
click at [323, 152] on span "Track Product" at bounding box center [323, 150] width 41 height 10
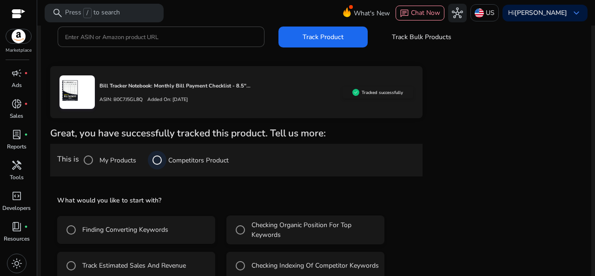
scroll to position [131, 0]
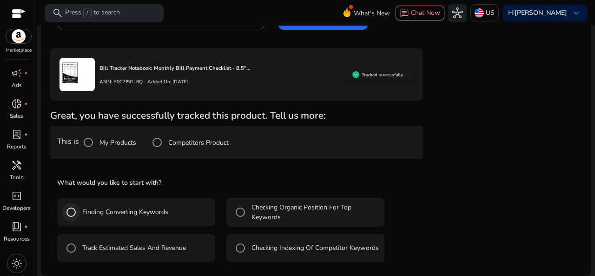
click at [81, 210] on div at bounding box center [71, 212] width 22 height 22
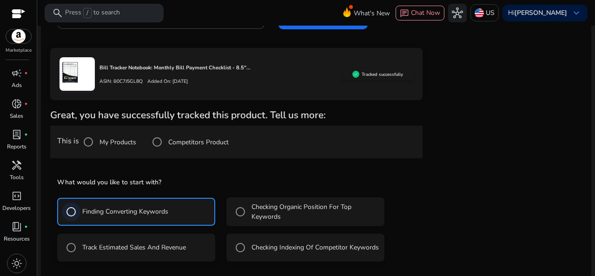
scroll to position [172, 0]
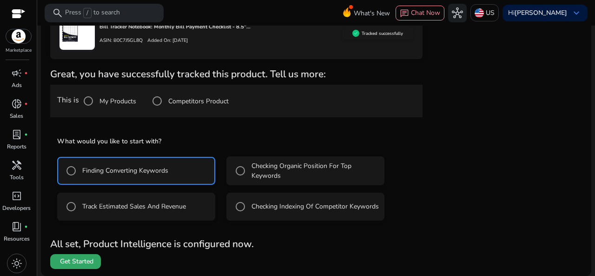
click at [77, 265] on span "Get Started" at bounding box center [76, 261] width 33 height 9
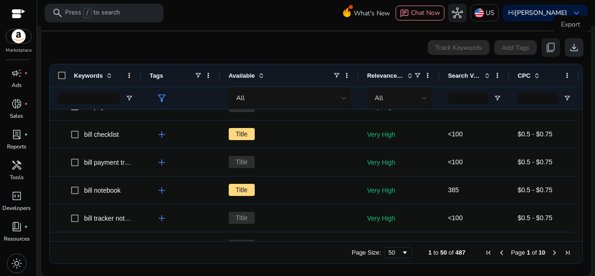
click at [569, 48] on span "download" at bounding box center [574, 47] width 11 height 11
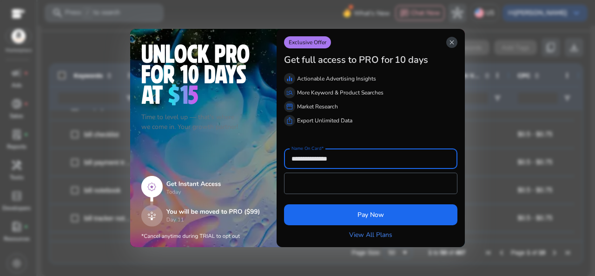
click at [452, 43] on span "close" at bounding box center [451, 42] width 7 height 7
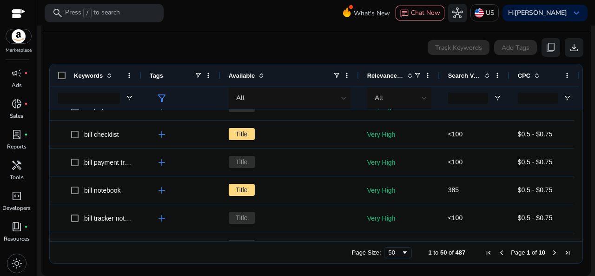
click at [545, 49] on app-icon-holder "content_copy" at bounding box center [551, 47] width 19 height 19
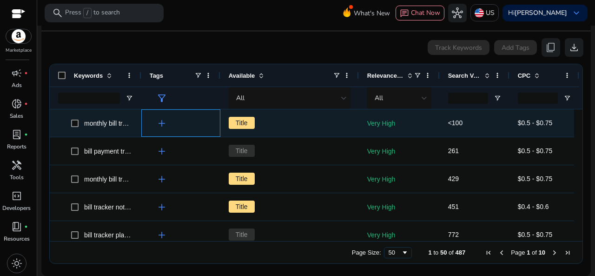
click at [160, 124] on span "add" at bounding box center [161, 123] width 11 height 11
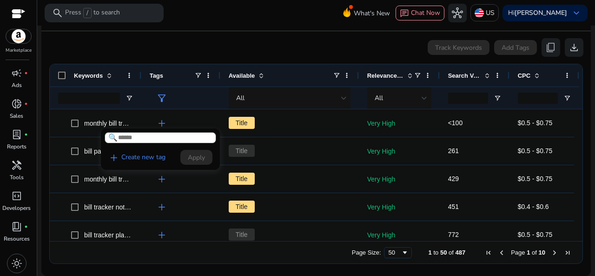
click at [482, 151] on div at bounding box center [297, 138] width 595 height 276
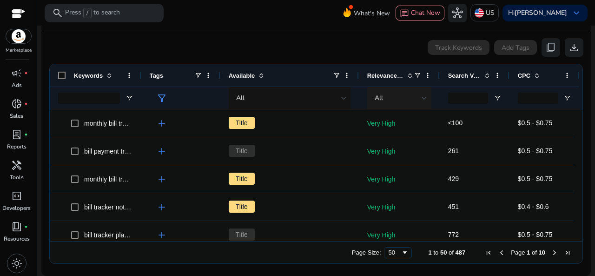
click at [422, 98] on div at bounding box center [425, 98] width 6 height 4
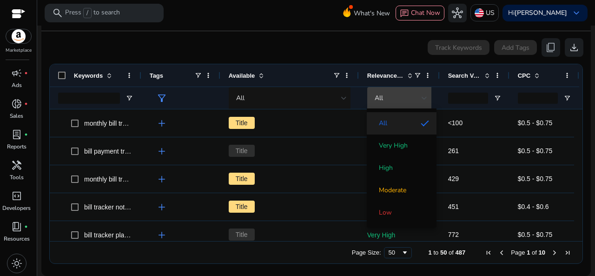
click at [422, 98] on div at bounding box center [297, 138] width 595 height 276
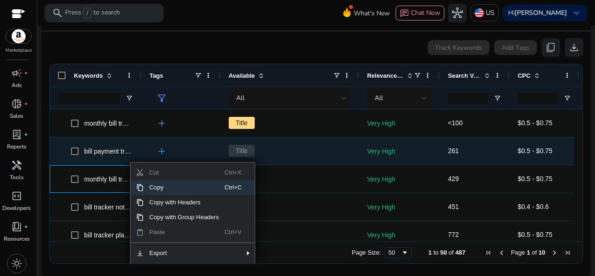
click at [294, 161] on div "Title" at bounding box center [290, 151] width 122 height 26
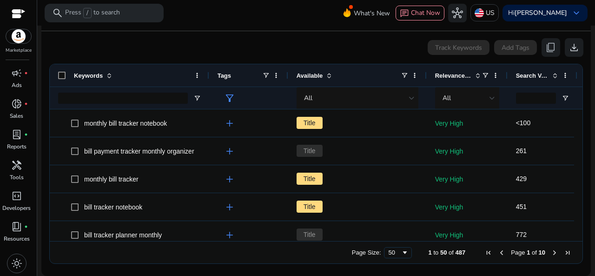
drag, startPoint x: 139, startPoint y: 77, endPoint x: 207, endPoint y: 79, distance: 67.9
click at [207, 79] on div at bounding box center [209, 75] width 4 height 22
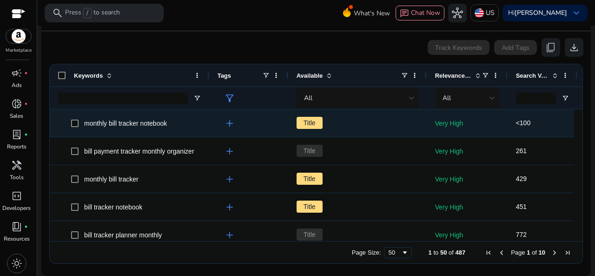
click at [156, 125] on span "monthly bill tracker notebook" at bounding box center [125, 122] width 83 height 7
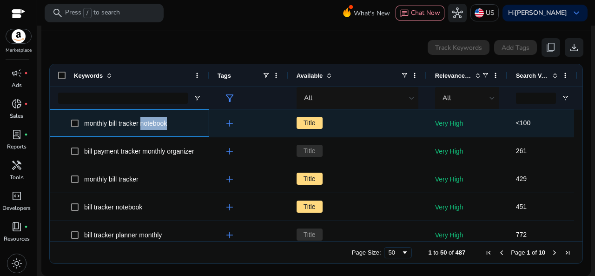
click at [156, 125] on span "monthly bill tracker notebook" at bounding box center [125, 122] width 83 height 7
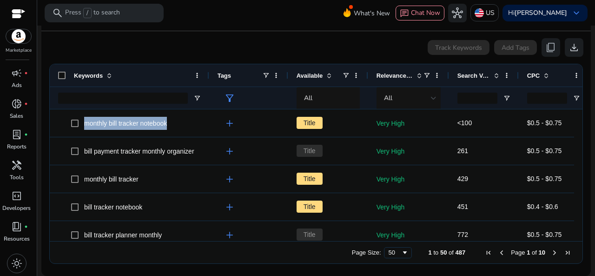
drag, startPoint x: 425, startPoint y: 74, endPoint x: 366, endPoint y: 74, distance: 58.6
click at [366, 74] on div at bounding box center [368, 75] width 4 height 22
drag, startPoint x: 287, startPoint y: 75, endPoint x: 262, endPoint y: 75, distance: 25.6
click at [262, 75] on div "Tags" at bounding box center [248, 75] width 79 height 22
drag, startPoint x: 287, startPoint y: 77, endPoint x: 278, endPoint y: 77, distance: 9.3
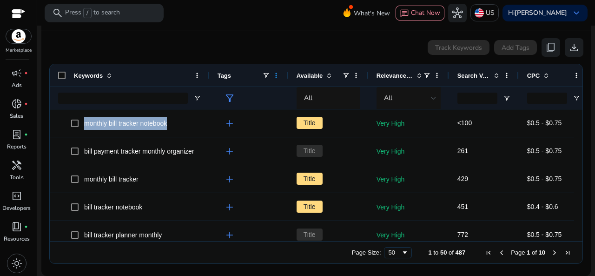
click at [278, 77] on div "Tags" at bounding box center [248, 75] width 79 height 22
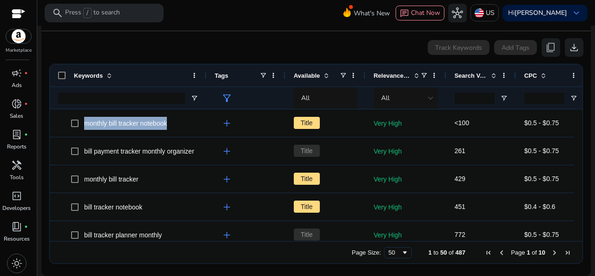
click at [205, 78] on div at bounding box center [206, 75] width 4 height 22
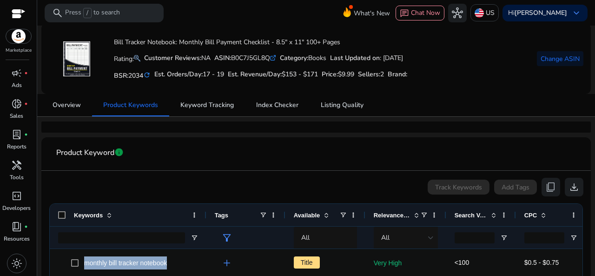
scroll to position [177, 0]
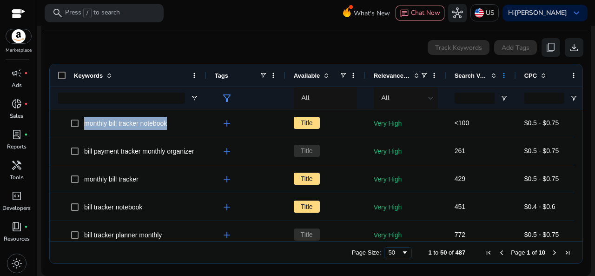
drag, startPoint x: 515, startPoint y: 76, endPoint x: 505, endPoint y: 77, distance: 10.3
click at [505, 77] on div "Search Volume" at bounding box center [481, 75] width 70 height 22
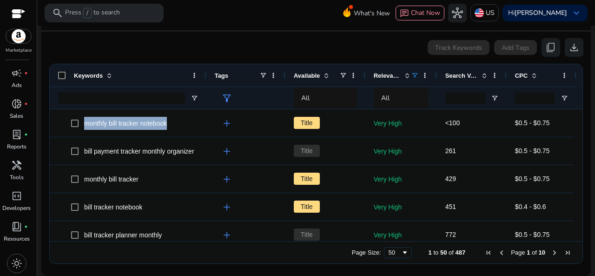
drag, startPoint x: 445, startPoint y: 78, endPoint x: 417, endPoint y: 78, distance: 27.9
click at [417, 78] on div "Relevance Score" at bounding box center [401, 75] width 72 height 22
drag, startPoint x: 506, startPoint y: 79, endPoint x: 488, endPoint y: 80, distance: 18.2
click at [488, 80] on div "Search Volume" at bounding box center [472, 75] width 70 height 22
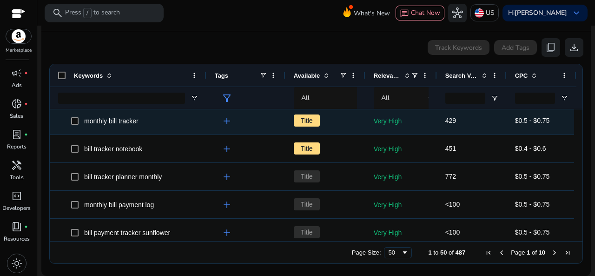
scroll to position [0, 0]
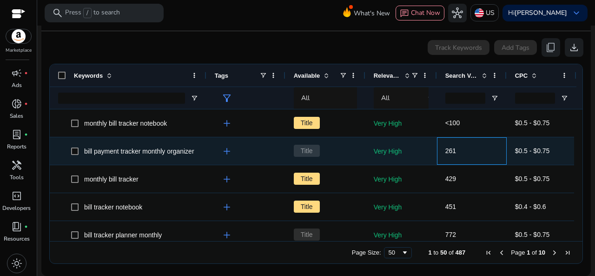
click at [496, 150] on span "261" at bounding box center [471, 150] width 53 height 19
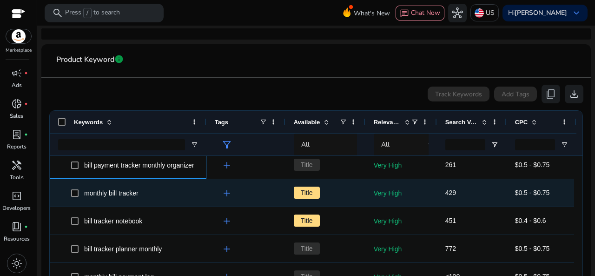
scroll to position [49, 0]
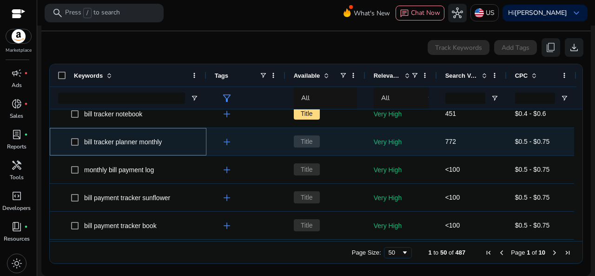
click at [113, 141] on span "bill tracker planner monthly" at bounding box center [123, 141] width 78 height 7
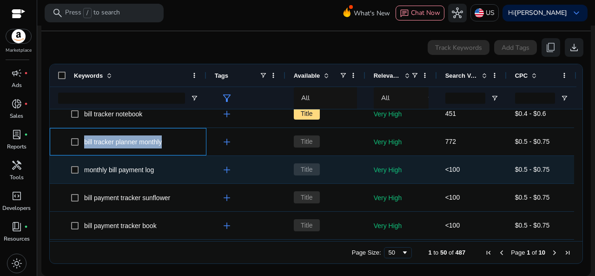
copy span "bill tracker planner monthly"
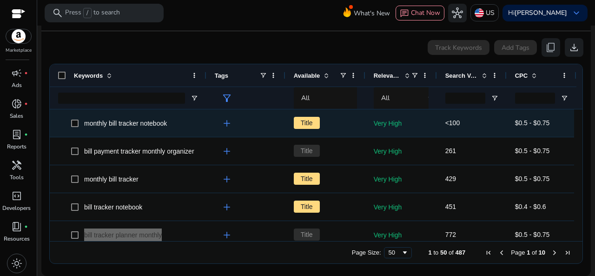
scroll to position [37, 0]
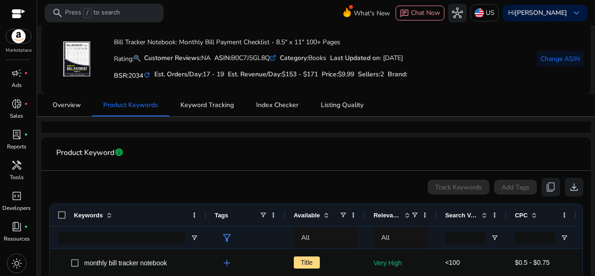
click at [118, 14] on p "Press / to search" at bounding box center [92, 13] width 55 height 10
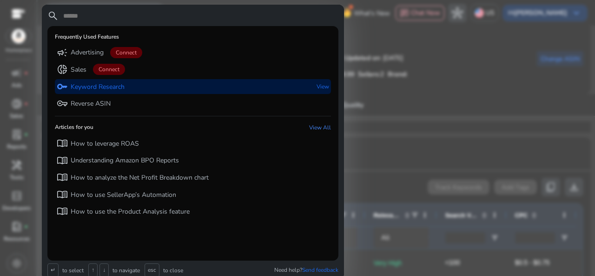
drag, startPoint x: 104, startPoint y: 89, endPoint x: 95, endPoint y: 88, distance: 8.8
click at [95, 88] on p "Keyword Research" at bounding box center [98, 86] width 54 height 9
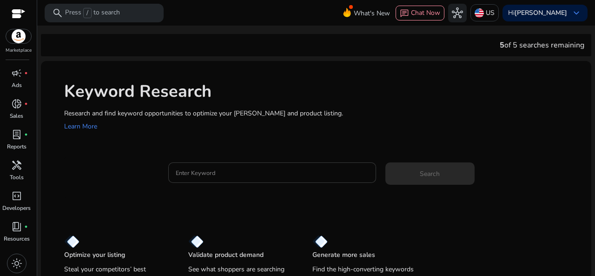
click at [213, 174] on input "Enter Keyword" at bounding box center [272, 172] width 193 height 10
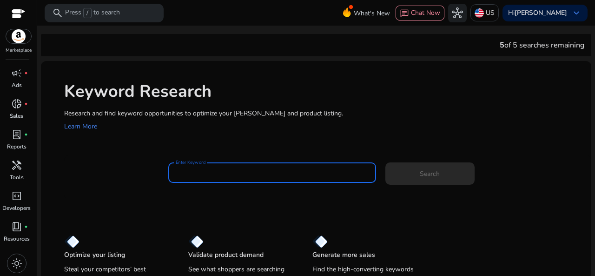
paste input "**********"
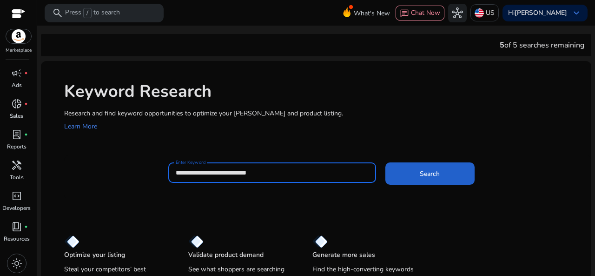
type input "**********"
click at [426, 173] on span "Search" at bounding box center [430, 174] width 20 height 10
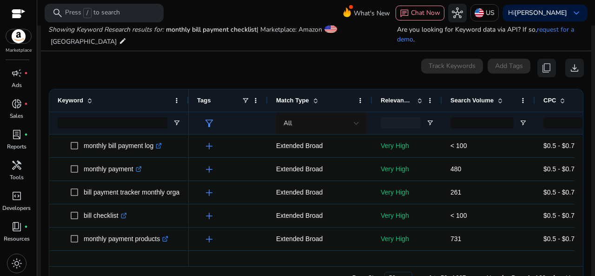
scroll to position [111, 0]
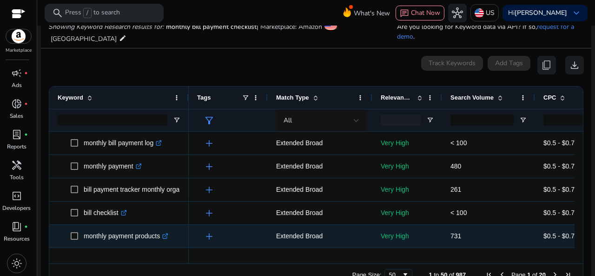
click at [166, 236] on icon ".st0{fill:#2c8af8}" at bounding box center [165, 236] width 6 height 6
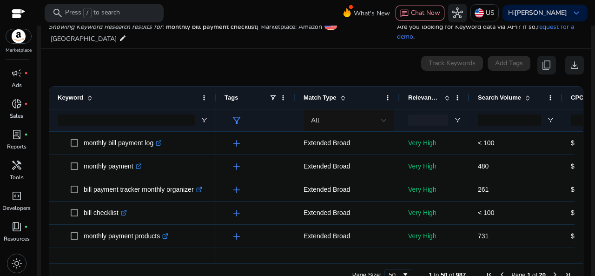
drag, startPoint x: 188, startPoint y: 95, endPoint x: 215, endPoint y: 97, distance: 27.5
click at [215, 97] on div at bounding box center [216, 97] width 4 height 22
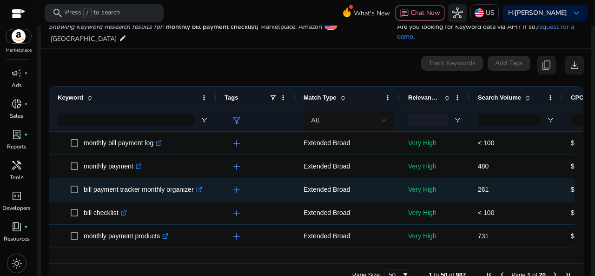
click at [201, 189] on icon at bounding box center [199, 187] width 3 height 3
click at [85, 187] on p "bill payment tracker monthly organizer .st0{fill:#2c8af8}" at bounding box center [143, 189] width 119 height 19
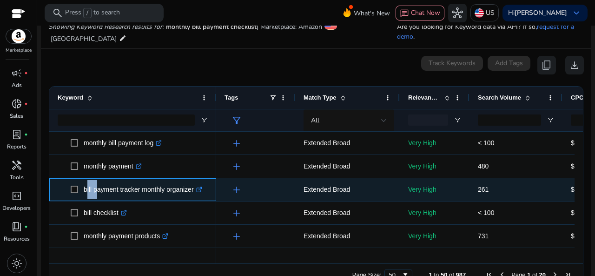
click at [85, 187] on p "bill payment tracker monthly organizer .st0{fill:#2c8af8}" at bounding box center [143, 189] width 119 height 19
click at [177, 188] on p "bill payment tracker monthly organizer .st0{fill:#2c8af8}" at bounding box center [143, 189] width 119 height 19
copy p "bill payment tracker monthly organizer"
click at [482, 192] on span "261" at bounding box center [483, 188] width 11 height 7
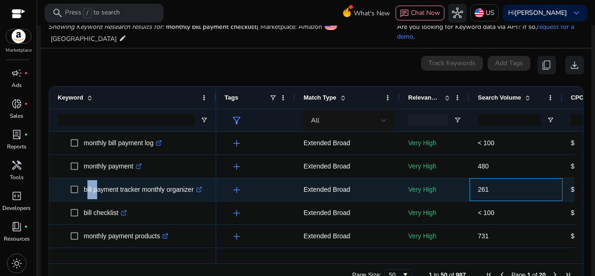
click at [482, 192] on span "261" at bounding box center [483, 188] width 11 height 7
copy span "261"
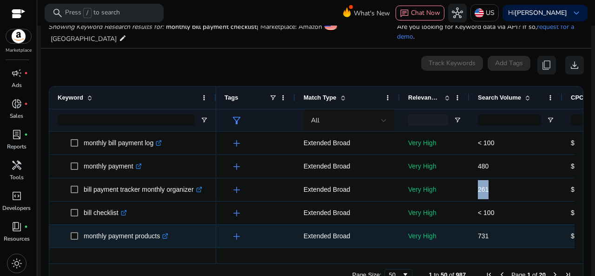
click at [97, 236] on p "monthly payment products .st0{fill:#2c8af8}" at bounding box center [126, 235] width 85 height 19
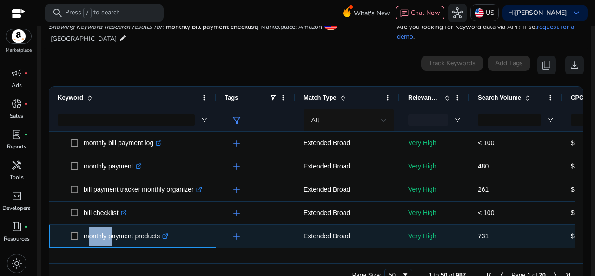
click at [97, 236] on p "monthly payment products .st0{fill:#2c8af8}" at bounding box center [126, 235] width 85 height 19
copy p "monthly payment products"
click at [483, 236] on span "731" at bounding box center [483, 235] width 11 height 7
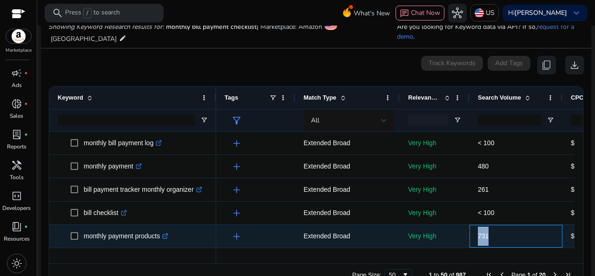
click at [483, 236] on span "731" at bounding box center [483, 235] width 11 height 7
copy span "731"
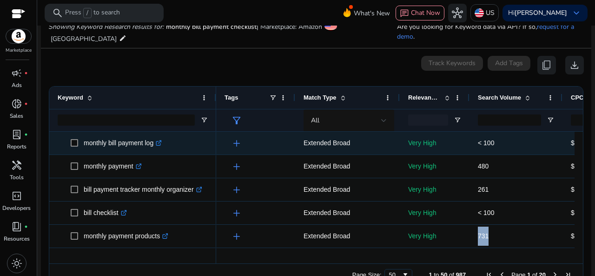
click at [108, 145] on p "monthly bill payment log .st0{fill:#2c8af8}" at bounding box center [123, 142] width 78 height 19
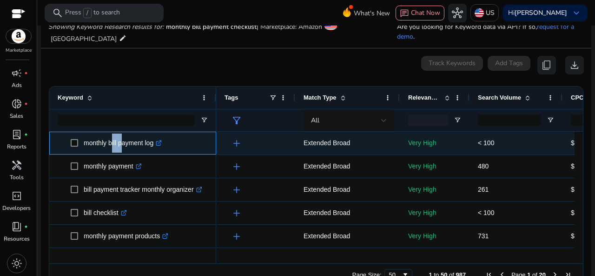
click at [108, 145] on p "monthly bill payment log .st0{fill:#2c8af8}" at bounding box center [123, 142] width 78 height 19
copy p "monthly bill payment log"
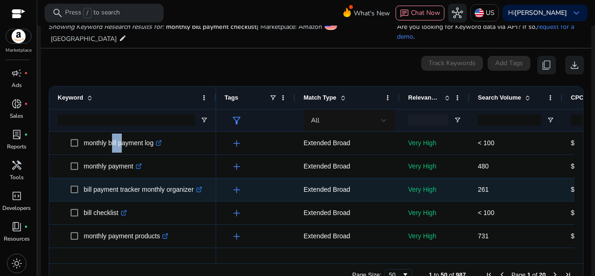
click at [134, 189] on p "bill payment tracker monthly organizer .st0{fill:#2c8af8}" at bounding box center [143, 189] width 119 height 19
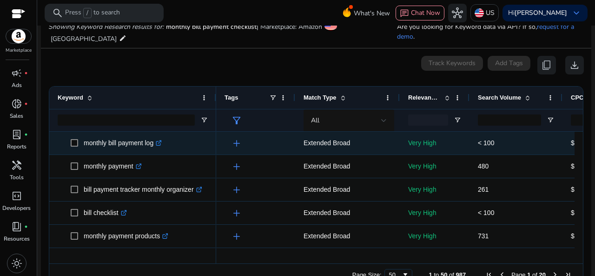
click at [487, 144] on span "< 100" at bounding box center [486, 142] width 16 height 7
copy span "100"
click at [485, 145] on span "< 100" at bounding box center [486, 142] width 16 height 7
drag, startPoint x: 474, startPoint y: 143, endPoint x: 495, endPoint y: 143, distance: 20.5
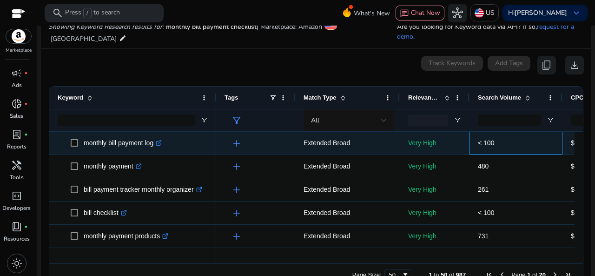
click at [495, 143] on div "< 100" at bounding box center [516, 143] width 93 height 23
copy span "< 100"
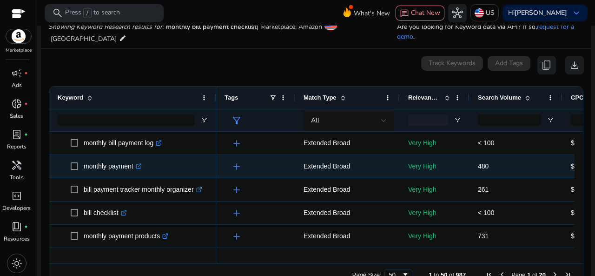
click at [536, 172] on p "480" at bounding box center [516, 166] width 76 height 19
click at [141, 166] on icon ".st0{fill:#2c8af8}" at bounding box center [139, 166] width 6 height 6
